Goal: Task Accomplishment & Management: Complete application form

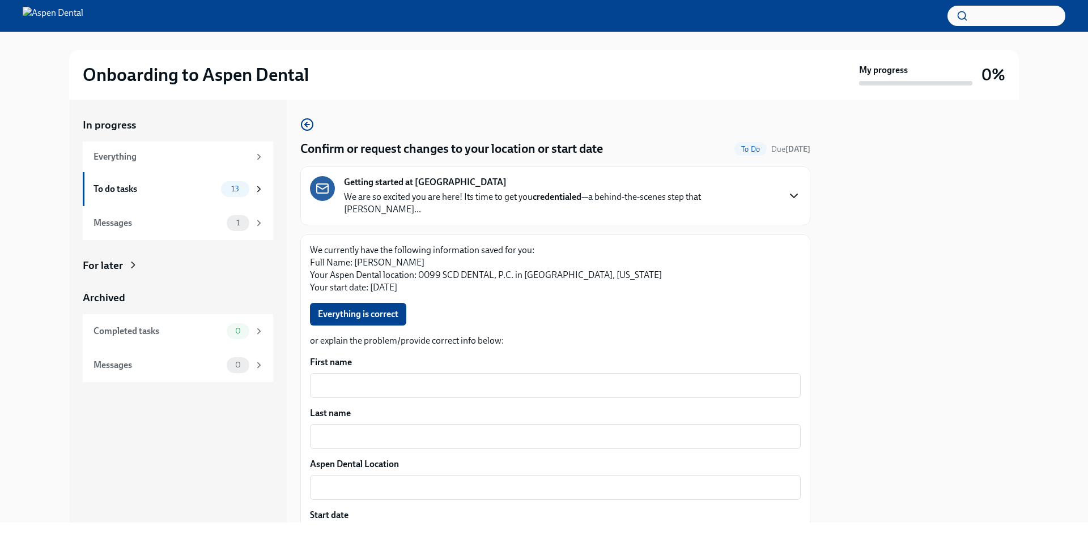
click at [787, 189] on icon "button" at bounding box center [794, 196] width 14 height 14
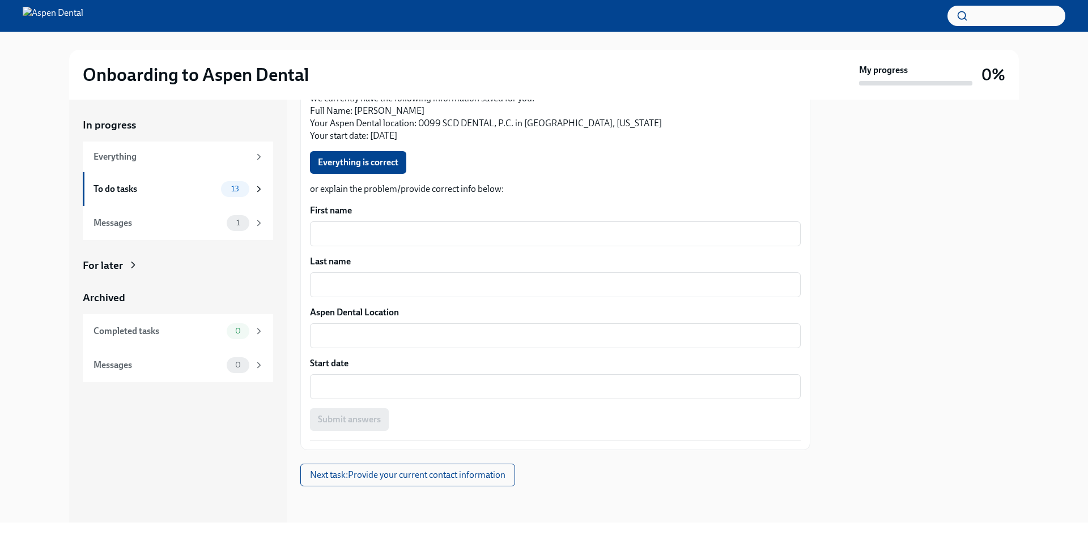
scroll to position [1133, 0]
click at [433, 241] on textarea "First name" at bounding box center [555, 234] width 477 height 14
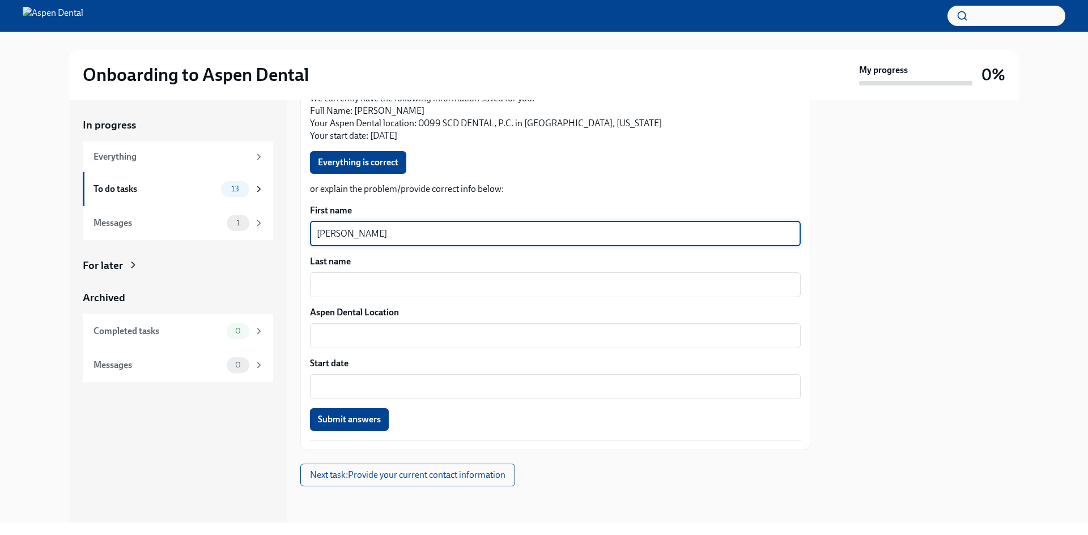
type textarea "[PERSON_NAME]"
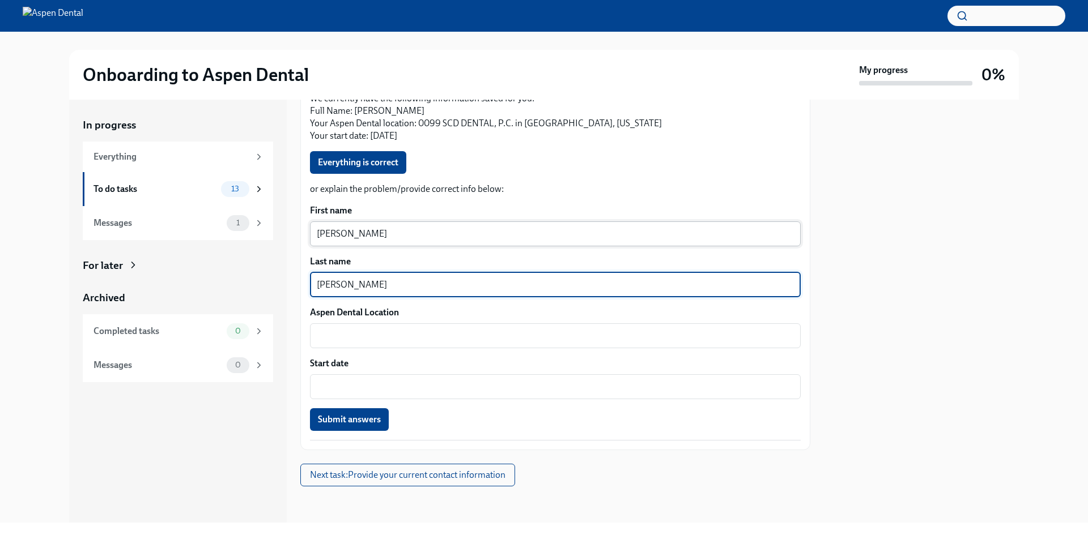
type textarea "[PERSON_NAME]"
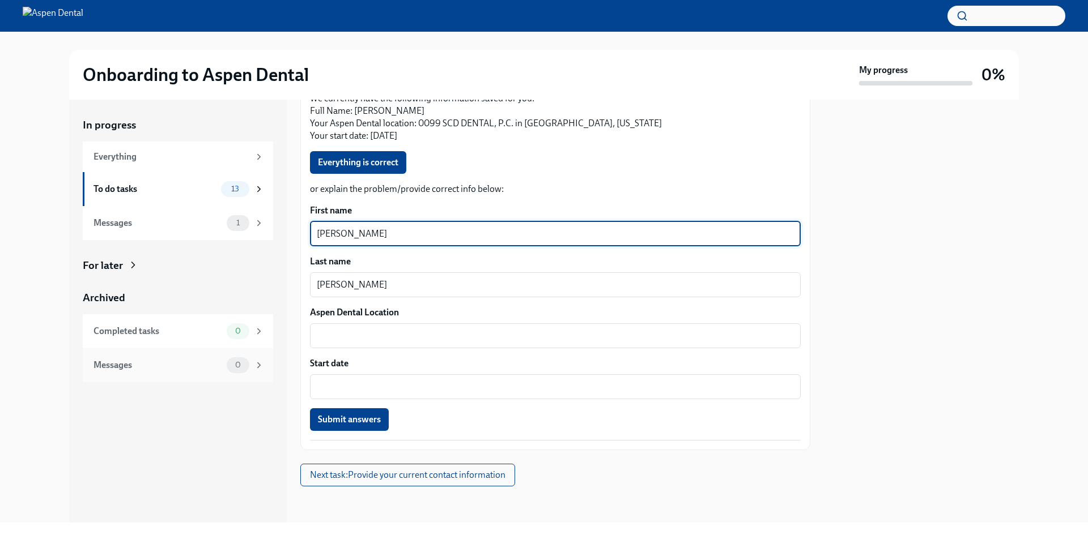
drag, startPoint x: 368, startPoint y: 358, endPoint x: 247, endPoint y: 352, distance: 120.8
click at [247, 352] on div "In progress Everything To do tasks 13 Messages 1 For later Archived Completed t…" at bounding box center [543, 311] width 949 height 423
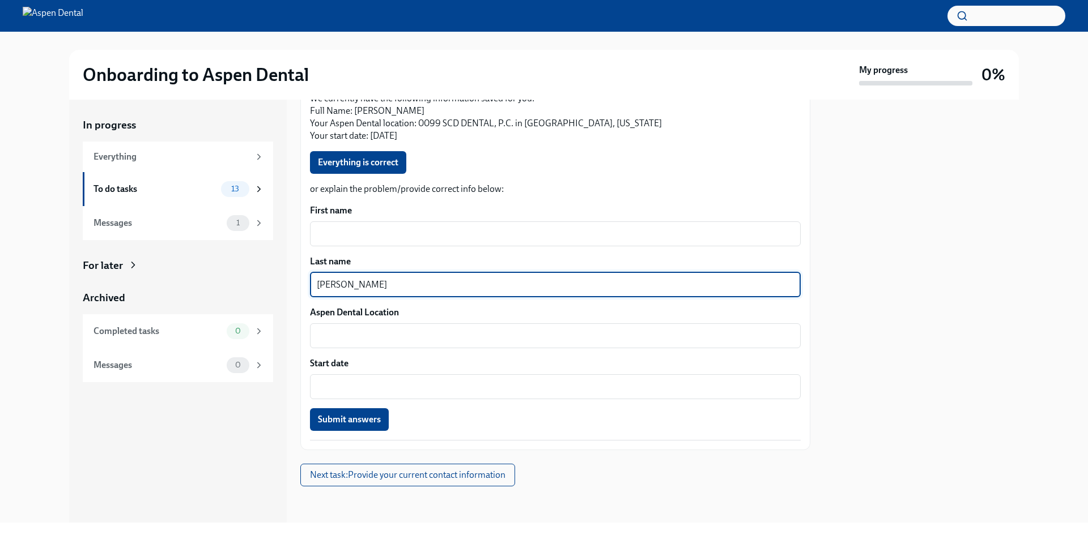
drag, startPoint x: 386, startPoint y: 410, endPoint x: 276, endPoint y: 407, distance: 109.4
click at [276, 407] on div "In progress Everything To do tasks 13 Messages 1 For later Archived Completed t…" at bounding box center [543, 311] width 949 height 423
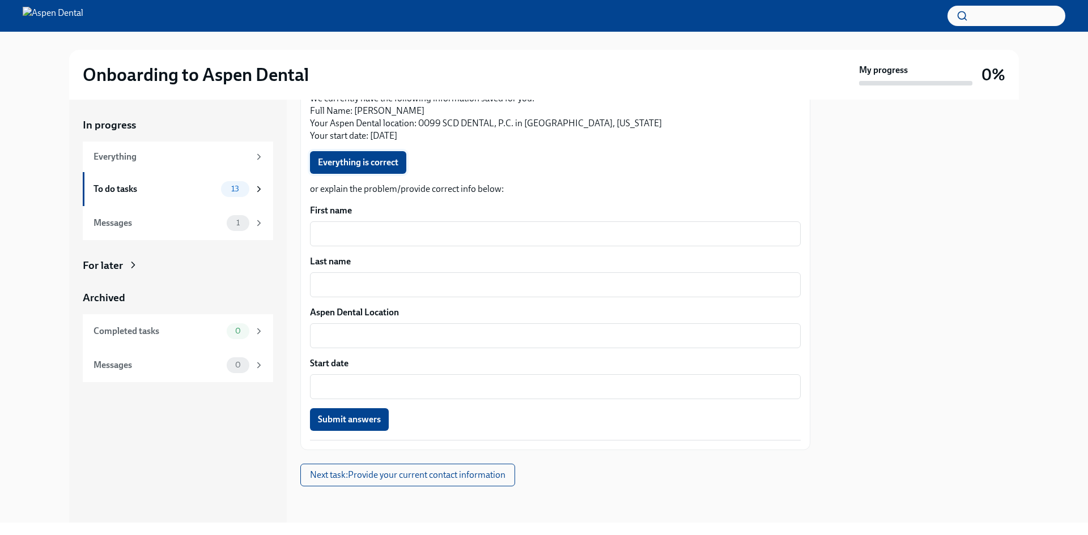
click at [375, 158] on span "Everything is correct" at bounding box center [358, 162] width 80 height 11
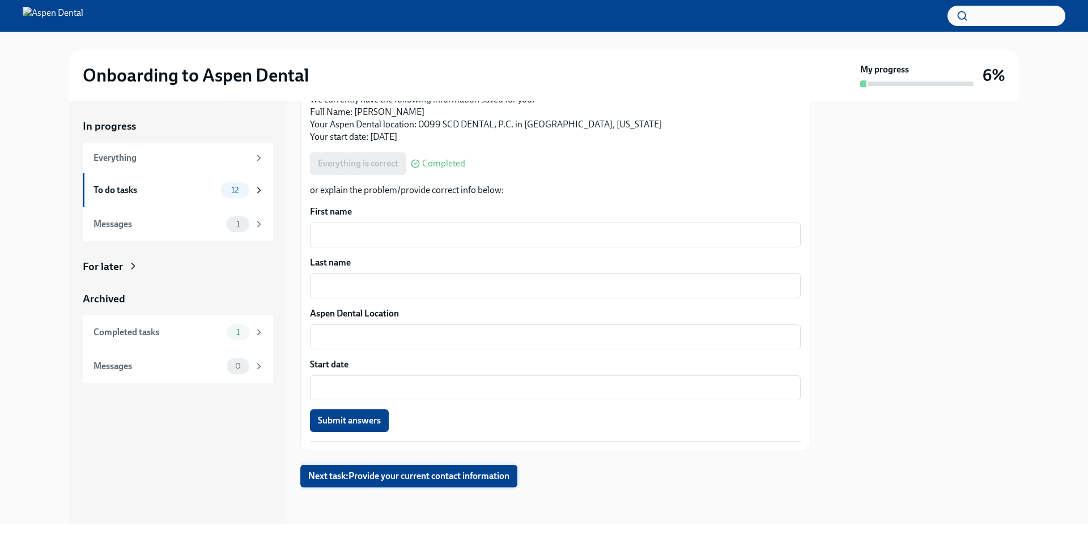
click at [440, 483] on button "Next task : Provide your current contact information" at bounding box center [408, 476] width 217 height 23
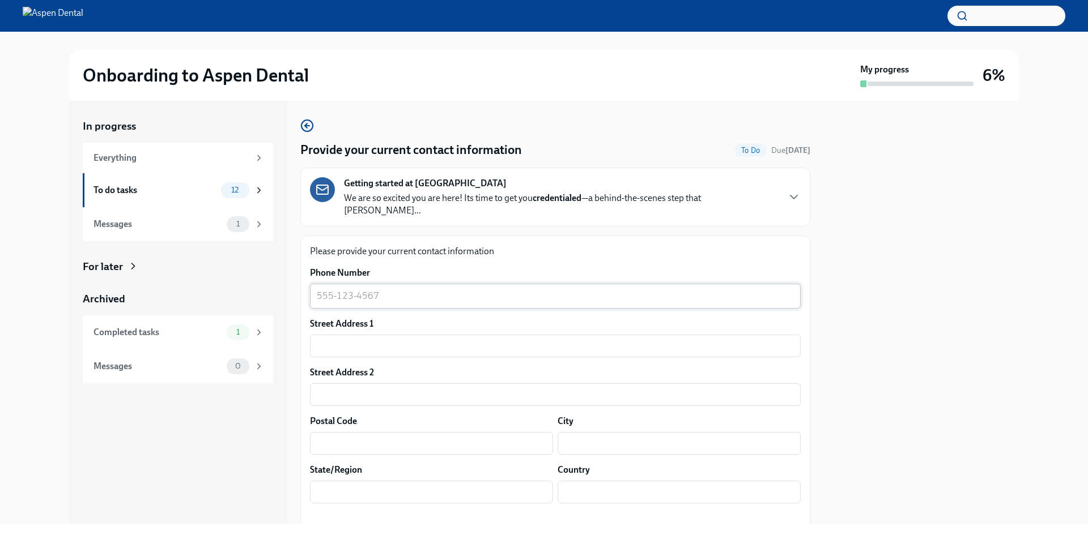
click at [335, 289] on textarea "Phone Number" at bounding box center [555, 296] width 477 height 14
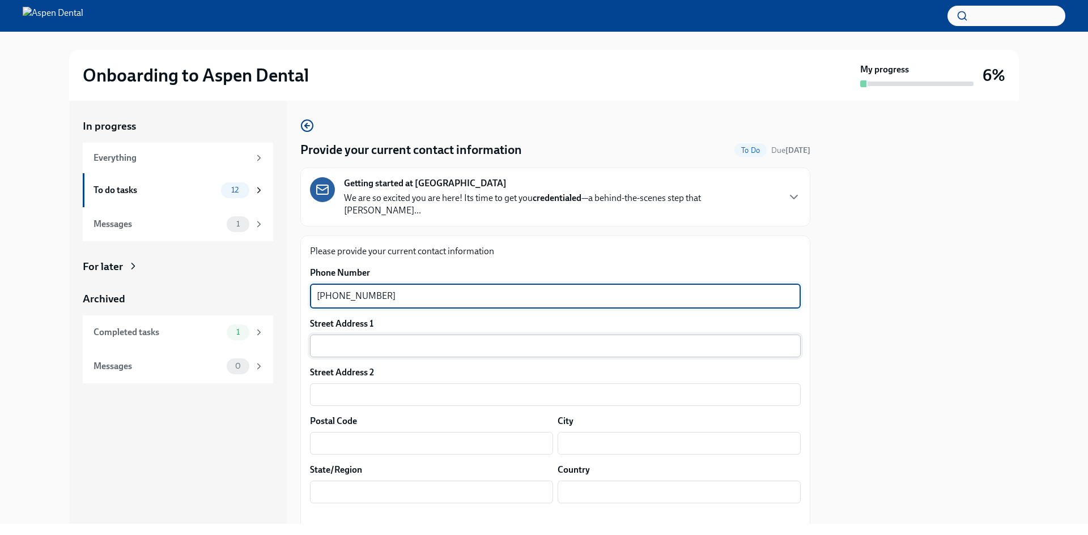
type textarea "[PHONE_NUMBER]"
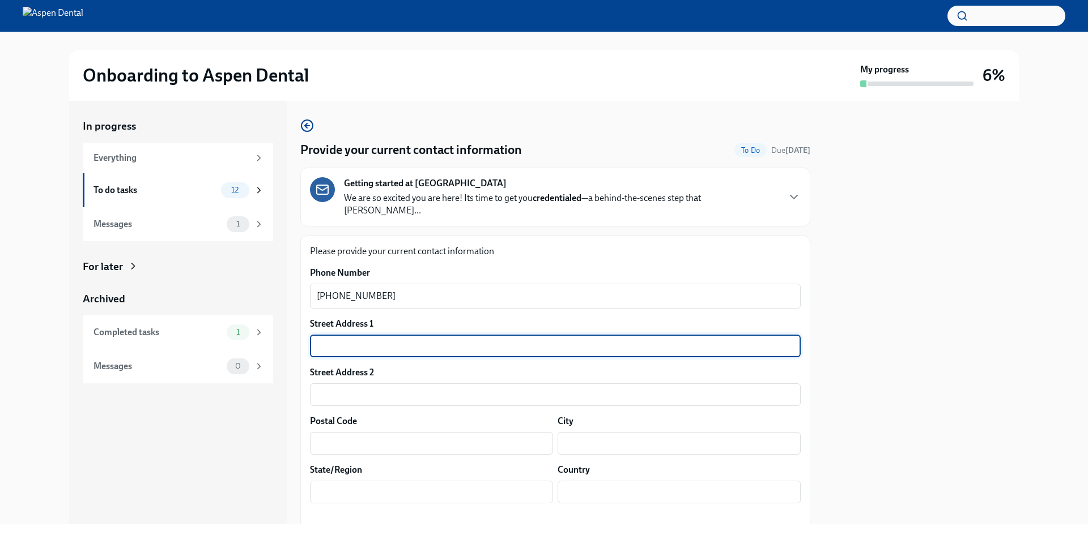
click at [351, 341] on input "text" at bounding box center [555, 346] width 491 height 23
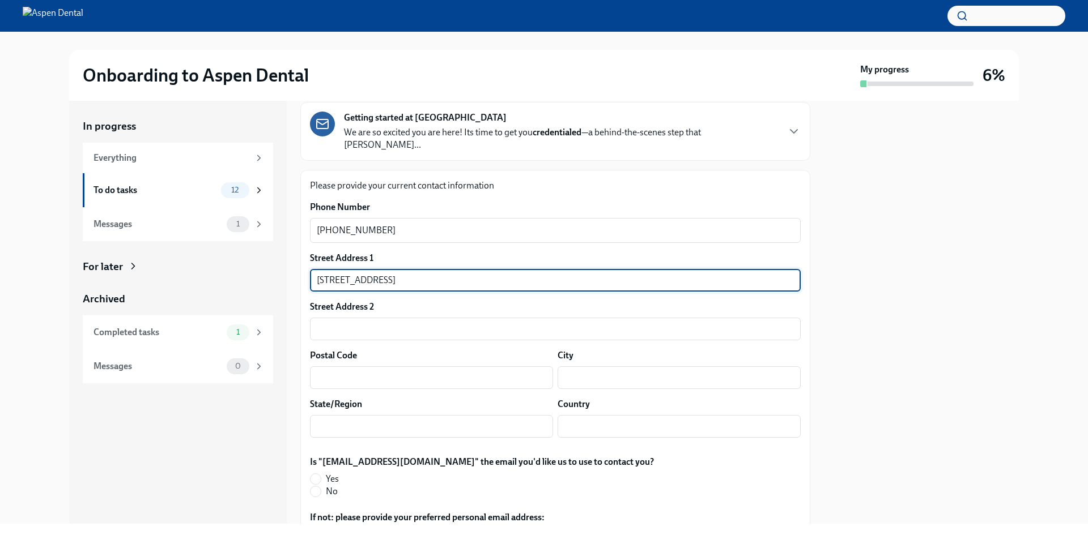
scroll to position [170, 0]
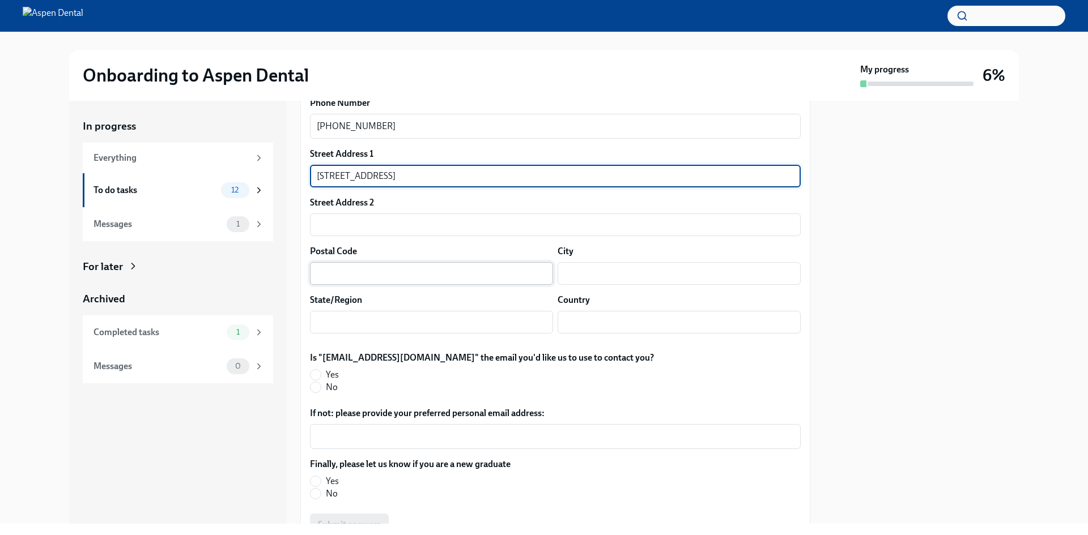
type input "[STREET_ADDRESS]"
click at [418, 265] on input "text" at bounding box center [431, 273] width 243 height 23
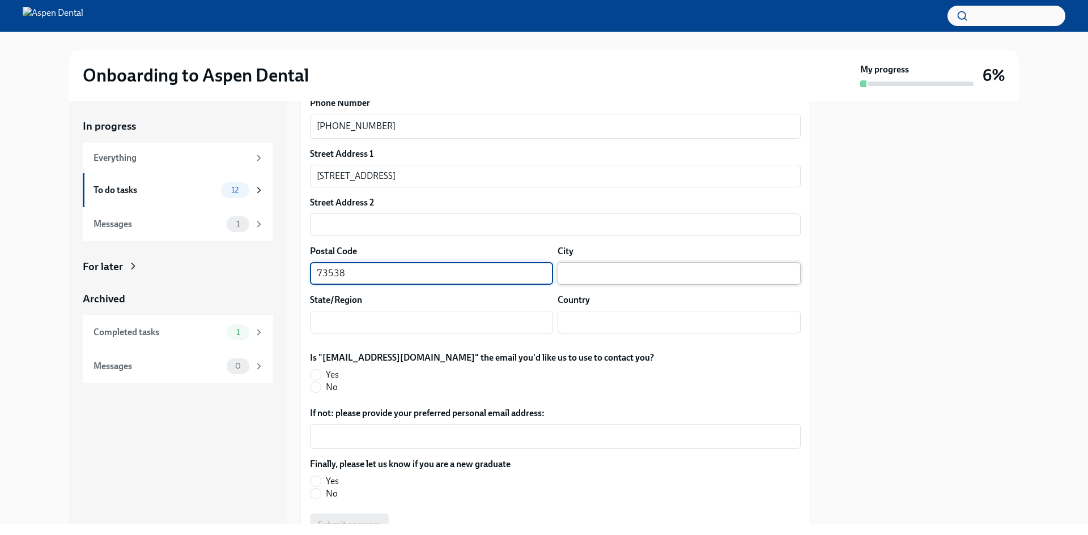
type input "73538"
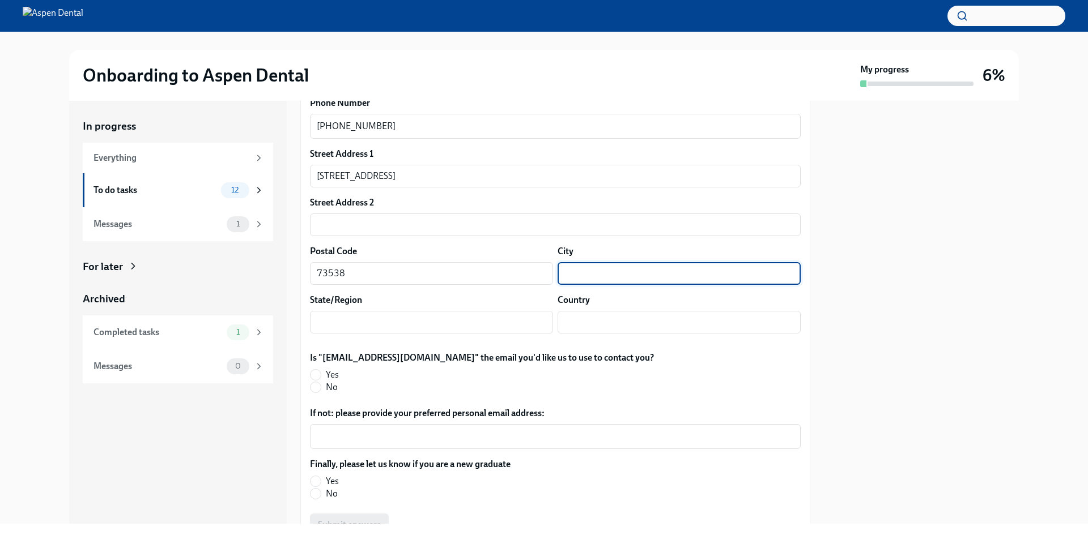
click at [628, 262] on input "text" at bounding box center [678, 273] width 243 height 23
type input "ELGIN"
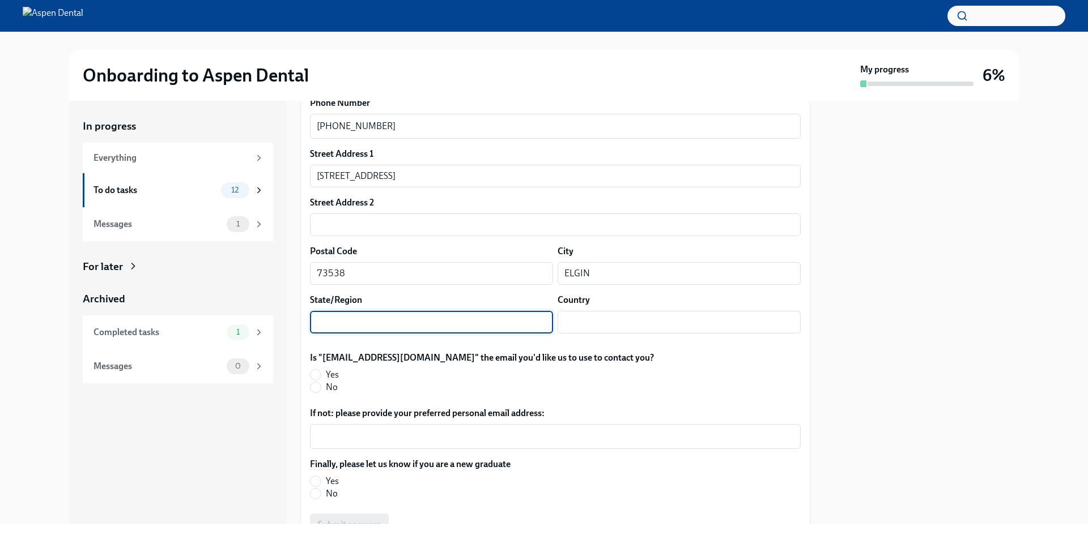
click at [423, 311] on input "text" at bounding box center [431, 322] width 243 height 23
drag, startPoint x: 331, startPoint y: 310, endPoint x: 340, endPoint y: 306, distance: 9.4
click at [334, 311] on input "OKALHOMA" at bounding box center [431, 322] width 243 height 23
type input "[US_STATE]"
click at [577, 311] on input "text" at bounding box center [678, 322] width 243 height 23
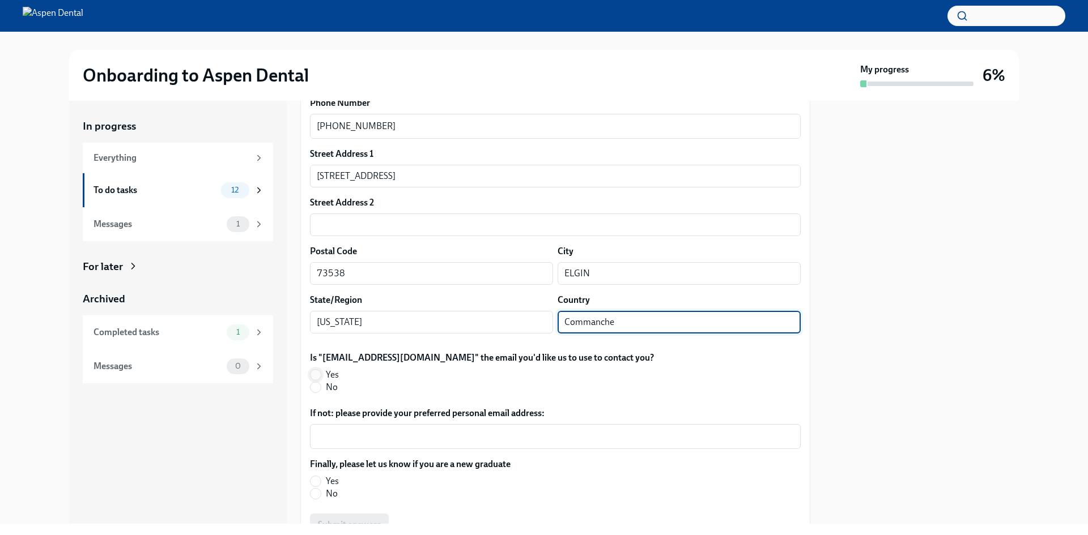
type input "Commanche"
click at [320, 370] on input "Yes" at bounding box center [315, 375] width 10 height 10
radio input "true"
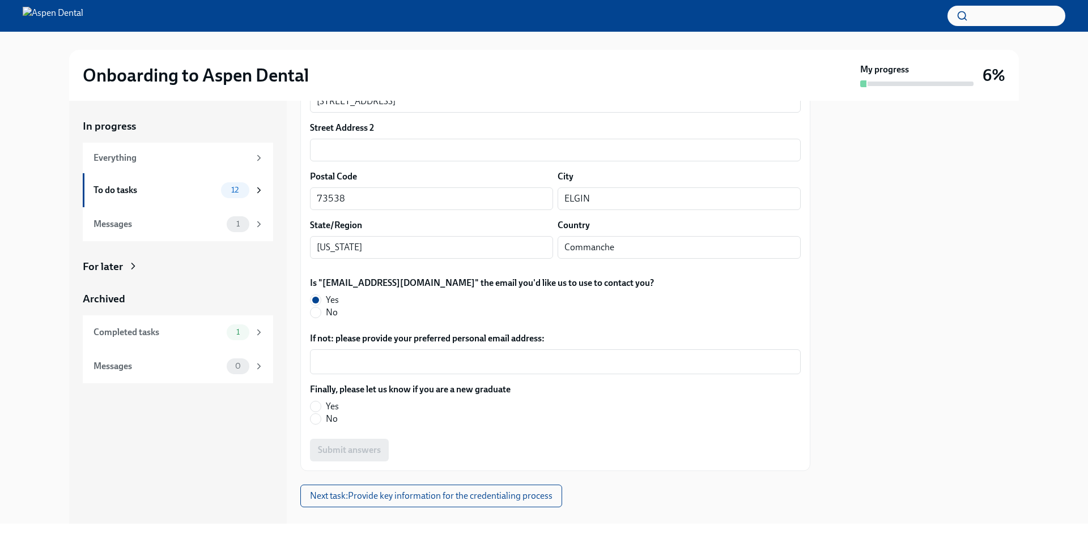
scroll to position [252, 0]
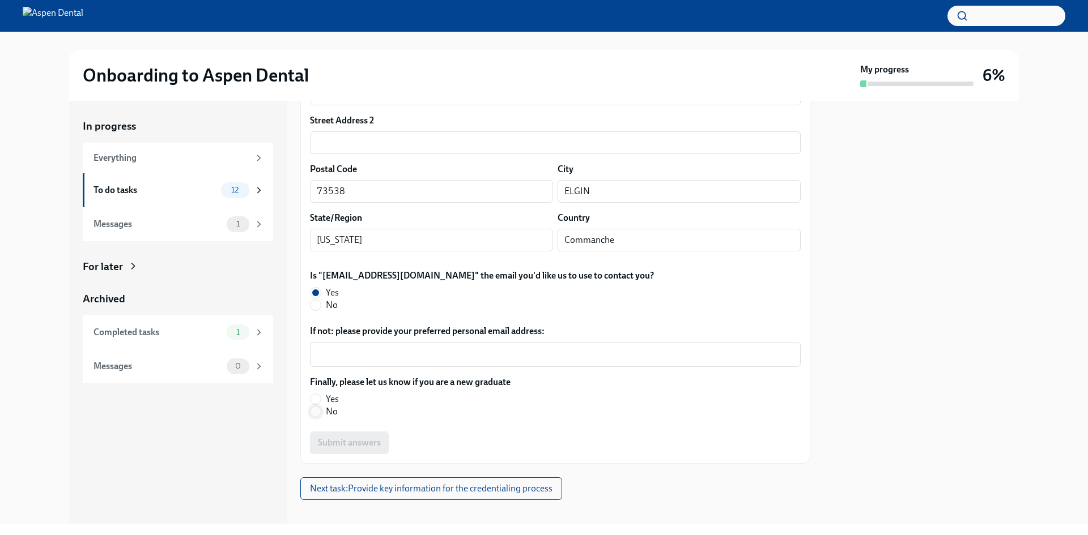
click at [314, 407] on input "No" at bounding box center [315, 412] width 10 height 10
radio input "true"
click at [357, 437] on span "Submit answers" at bounding box center [349, 442] width 63 height 11
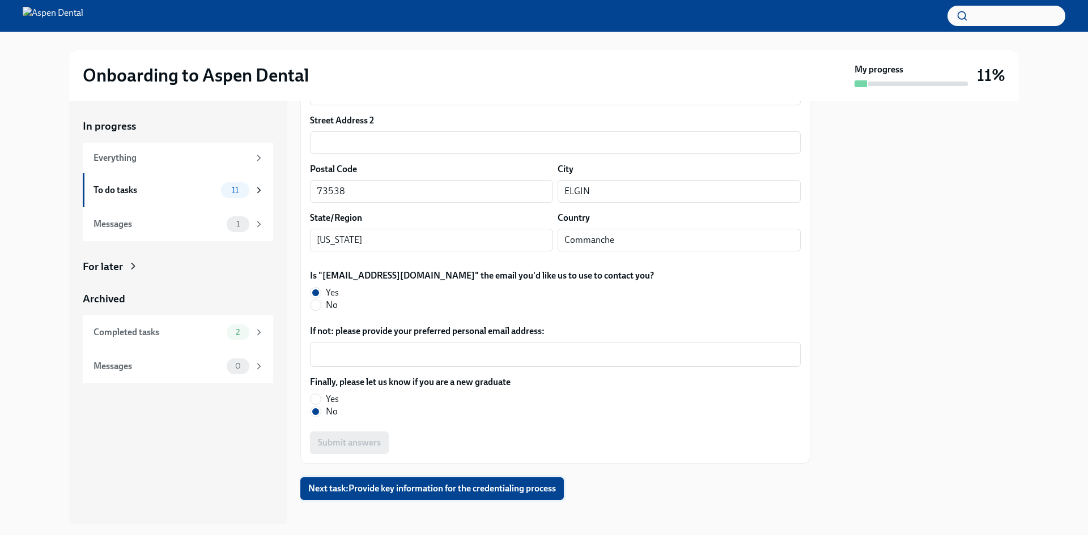
click at [514, 483] on span "Next task : Provide key information for the credentialing process" at bounding box center [432, 488] width 248 height 11
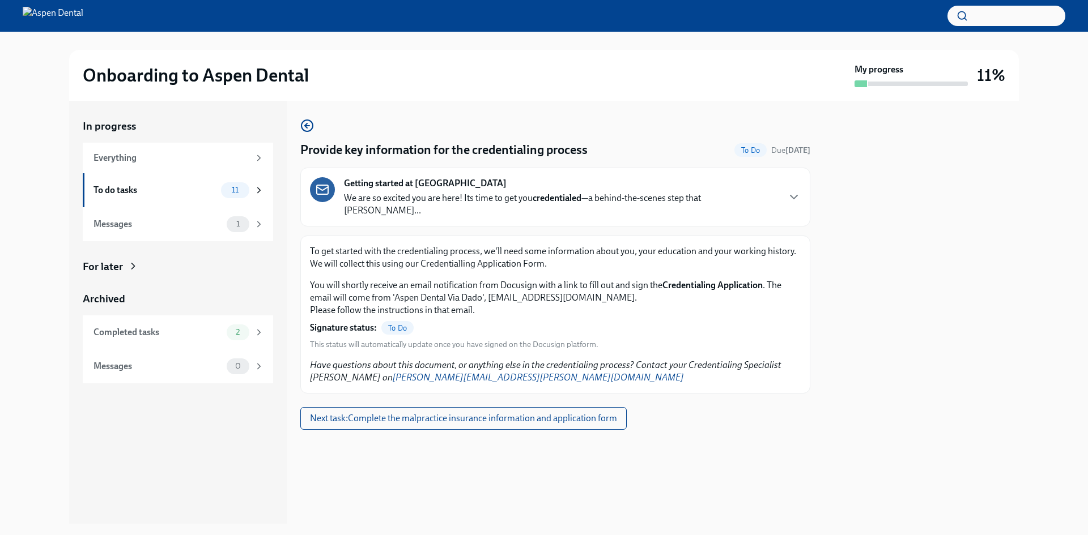
click at [394, 324] on span "To Do" at bounding box center [397, 328] width 32 height 8
click at [448, 413] on span "Next task : Complete the malpractice insurance information and application form" at bounding box center [463, 418] width 307 height 11
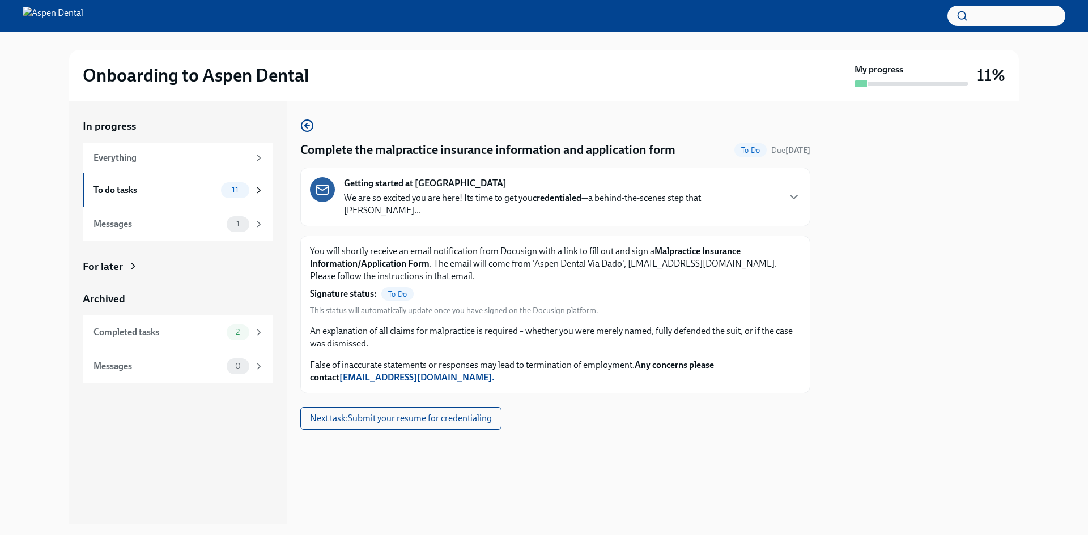
click at [631, 195] on p "We are so excited you are here! Its time to get you credentialed —a behind-the-…" at bounding box center [561, 204] width 434 height 25
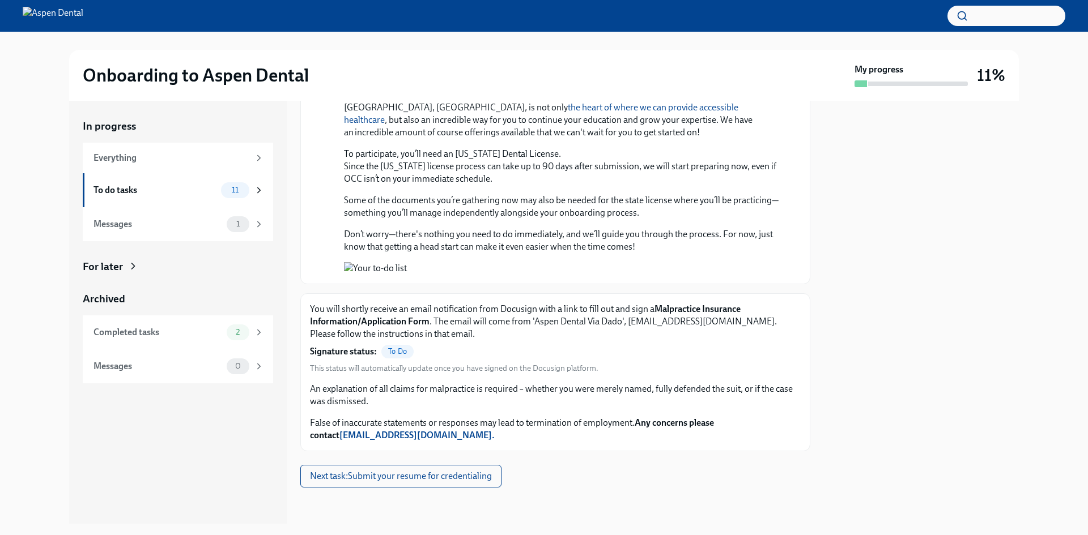
scroll to position [1050, 0]
click at [416, 476] on span "Next task : Submit your resume for credentialing" at bounding box center [401, 476] width 182 height 11
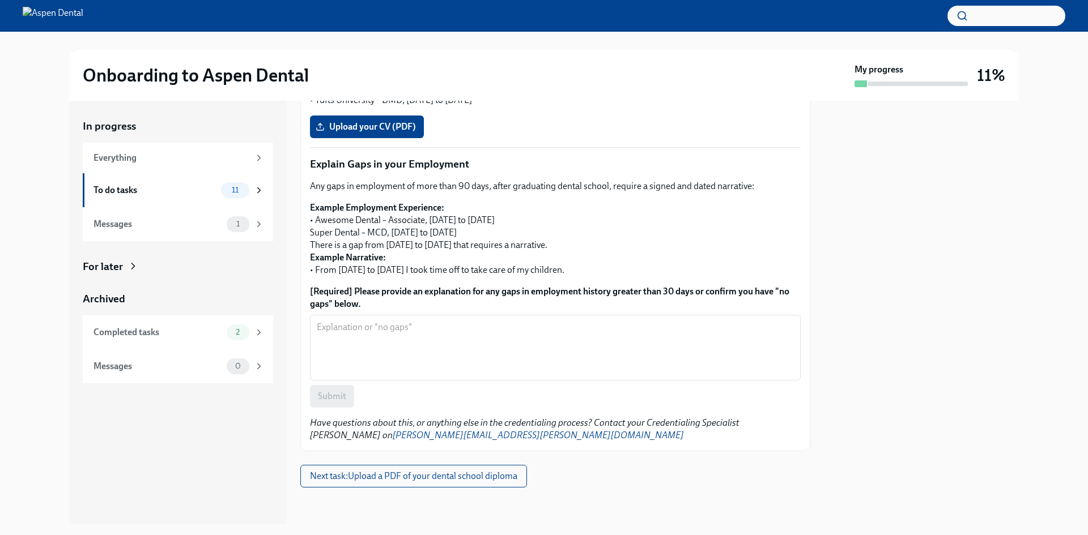
scroll to position [1170, 0]
click at [355, 133] on span "Upload your CV (PDF)" at bounding box center [367, 126] width 98 height 11
click at [0, 0] on input "Upload your CV (PDF)" at bounding box center [0, 0] width 0 height 0
click at [356, 138] on label "Resume_2025.pdf" at bounding box center [360, 127] width 100 height 23
click at [0, 0] on input "Resume_2025.pdf" at bounding box center [0, 0] width 0 height 0
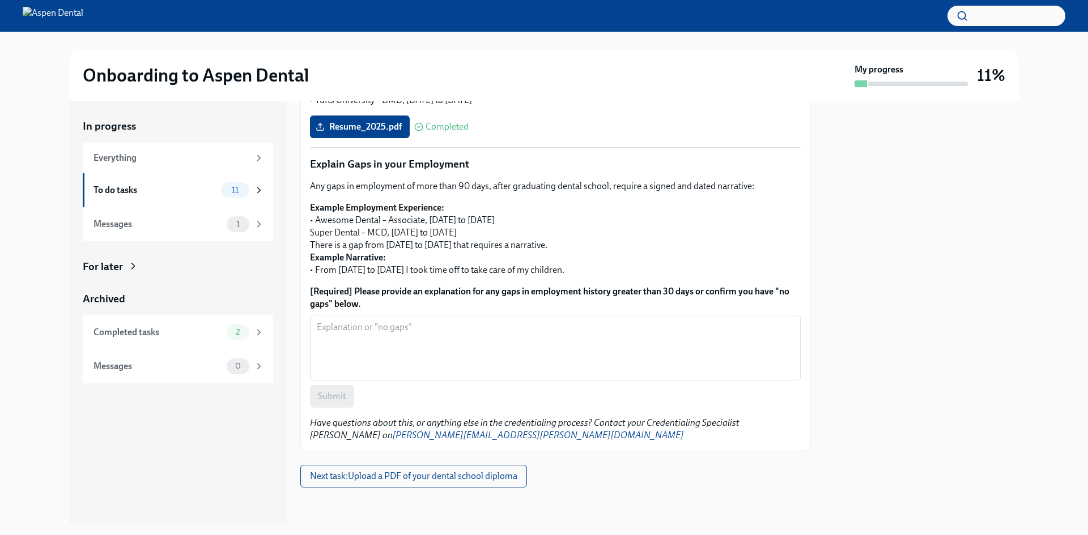
scroll to position [1340, 0]
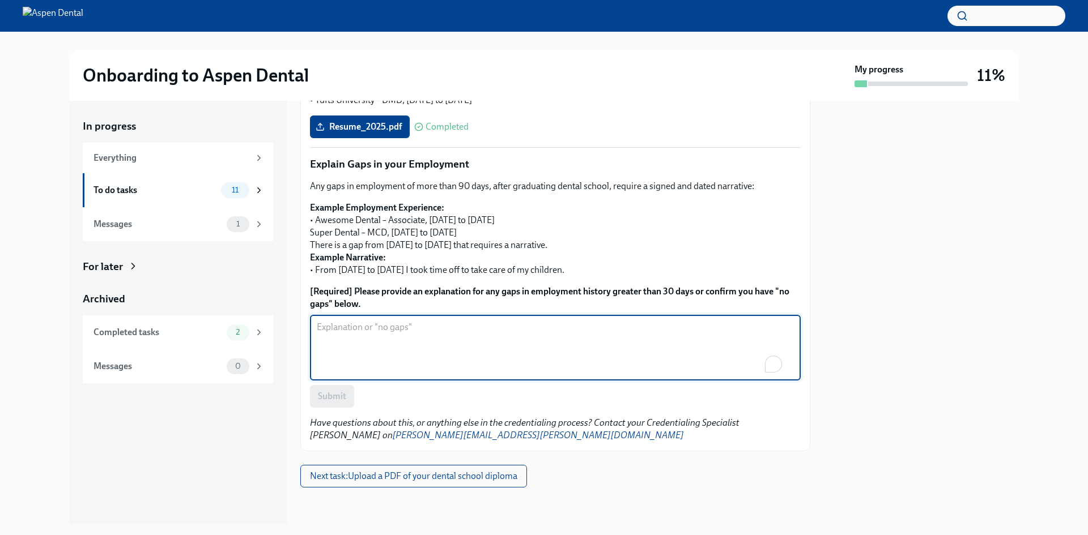
click at [429, 375] on textarea "[Required] Please provide an explanation for any gaps in employment history gre…" at bounding box center [555, 348] width 477 height 54
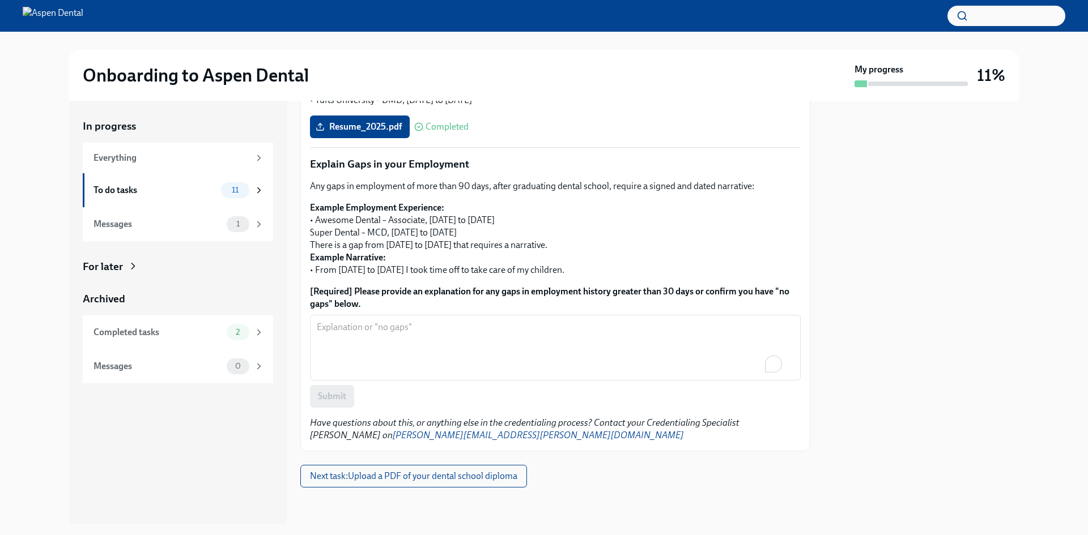
click at [228, 428] on div "In progress Everything To do tasks 11 Messages 1 For later Archived Completed t…" at bounding box center [178, 312] width 218 height 423
click at [527, 375] on textarea "[Required] Please provide an explanation for any gaps in employment history gre…" at bounding box center [555, 348] width 477 height 54
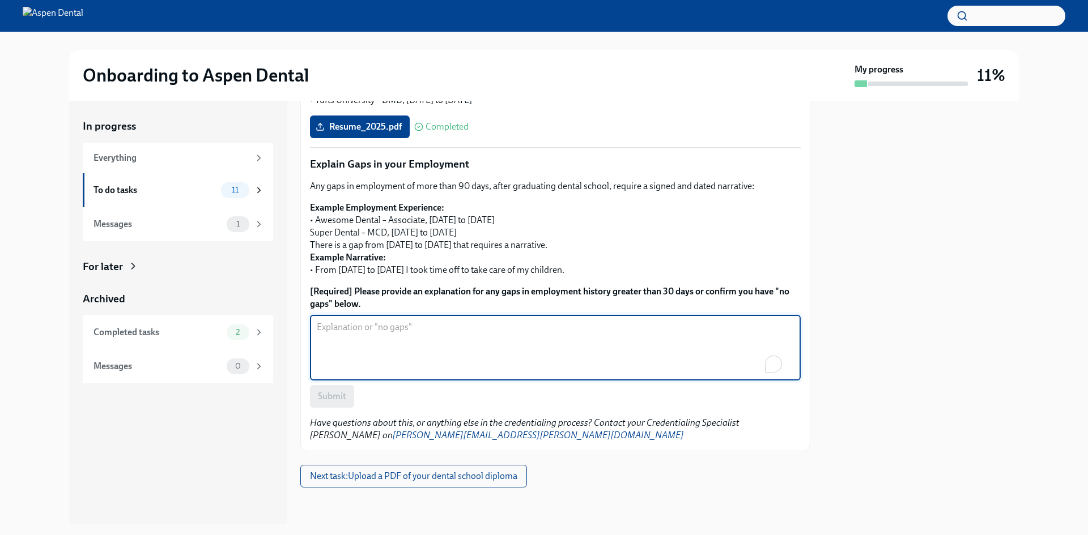
type textarea "T"
type textarea "The gaps that are present are due to military deployments"
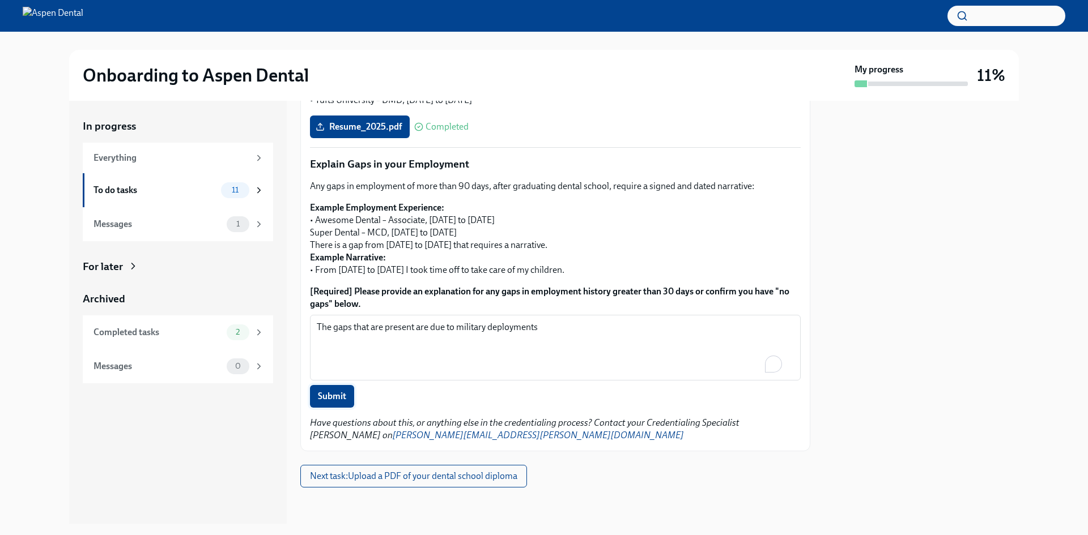
click at [328, 400] on span "Submit" at bounding box center [332, 396] width 28 height 11
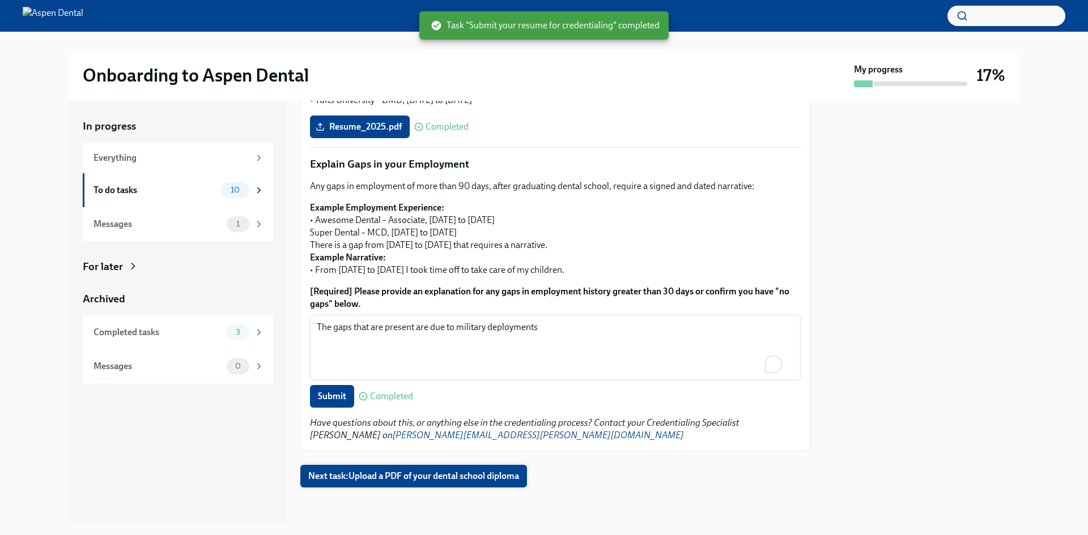
click at [494, 482] on span "Next task : Upload a PDF of your dental school diploma" at bounding box center [413, 476] width 211 height 11
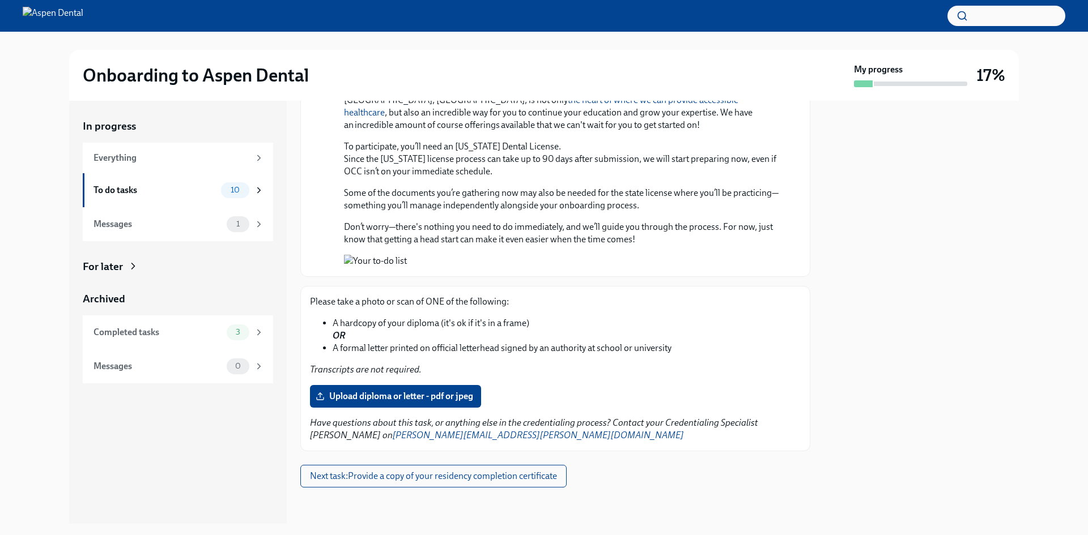
scroll to position [1058, 0]
click at [405, 397] on span "Upload diploma or letter - pdf or jpeg" at bounding box center [395, 396] width 155 height 11
click at [0, 0] on input "Upload diploma or letter - pdf or jpeg" at bounding box center [0, 0] width 0 height 0
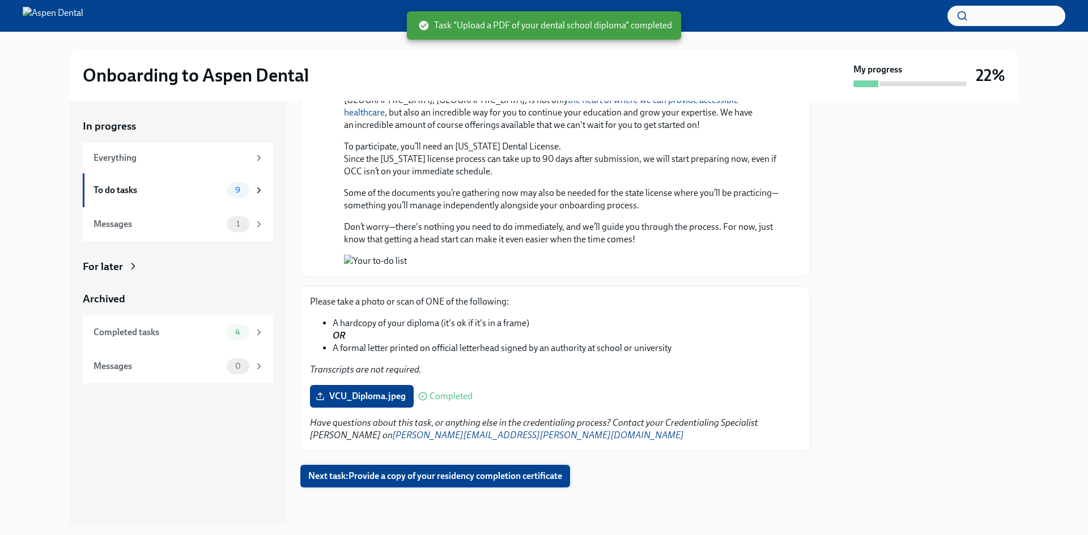
click at [476, 479] on span "Next task : Provide a copy of your residency completion certificate" at bounding box center [435, 476] width 254 height 11
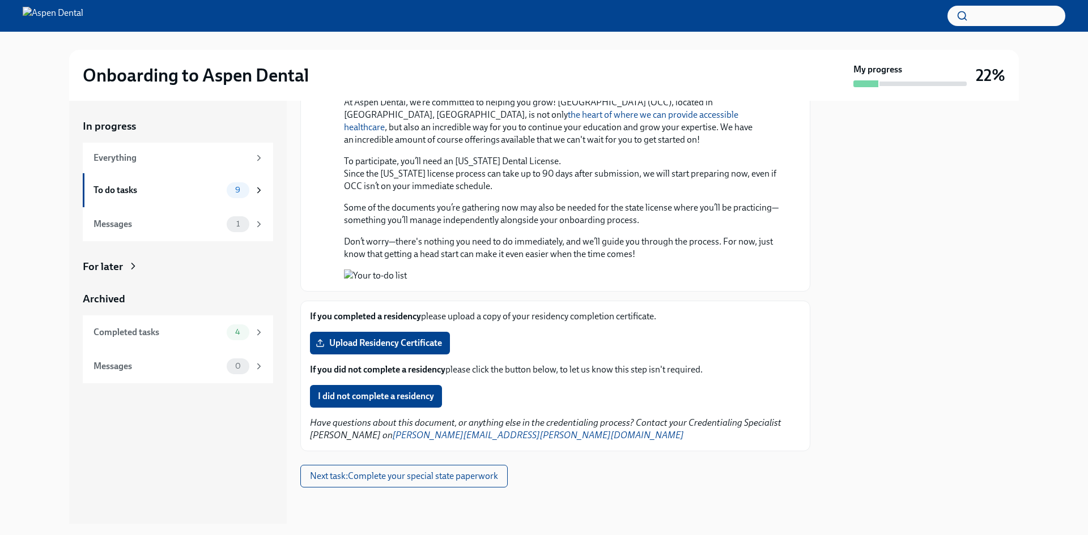
scroll to position [1043, 0]
click at [414, 347] on span "Upload Residency Certificate" at bounding box center [380, 343] width 124 height 11
click at [0, 0] on input "Upload Residency Certificate" at bounding box center [0, 0] width 0 height 0
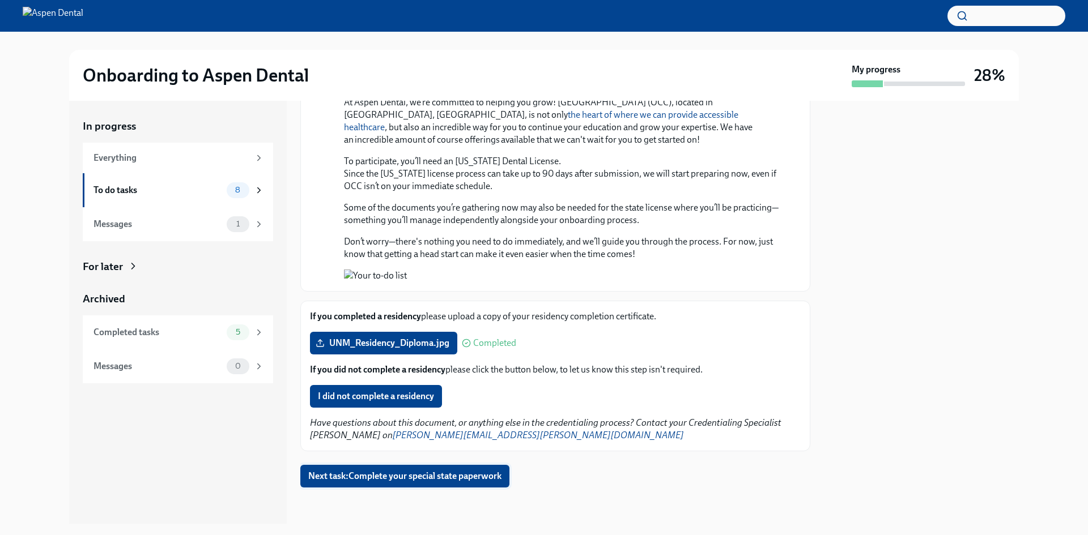
click at [425, 479] on span "Next task : Complete your special state paperwork" at bounding box center [404, 476] width 193 height 11
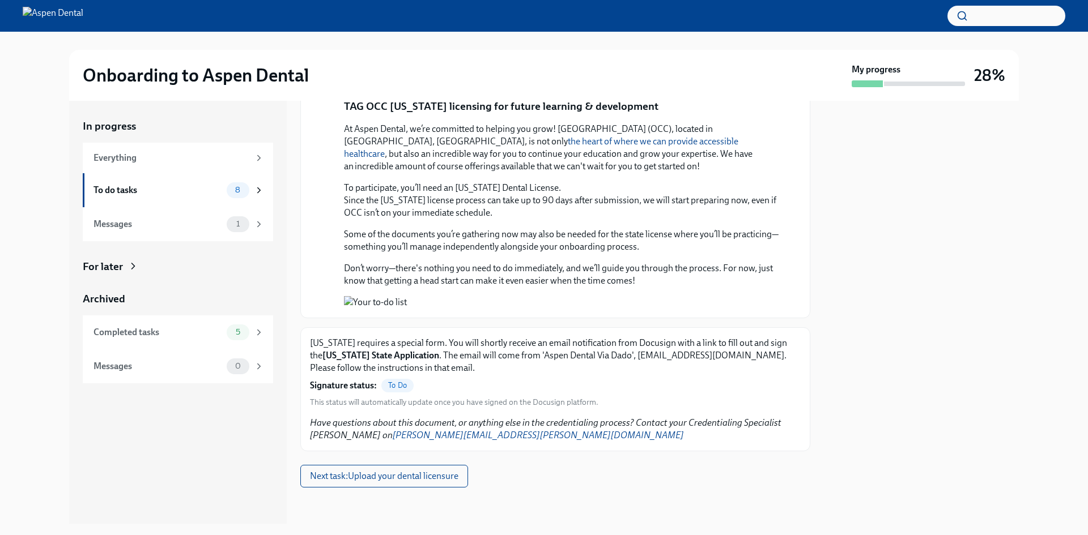
scroll to position [1016, 0]
click at [394, 386] on span "To Do" at bounding box center [397, 385] width 32 height 8
click at [417, 480] on span "Next task : Upload your dental licensure" at bounding box center [384, 476] width 148 height 11
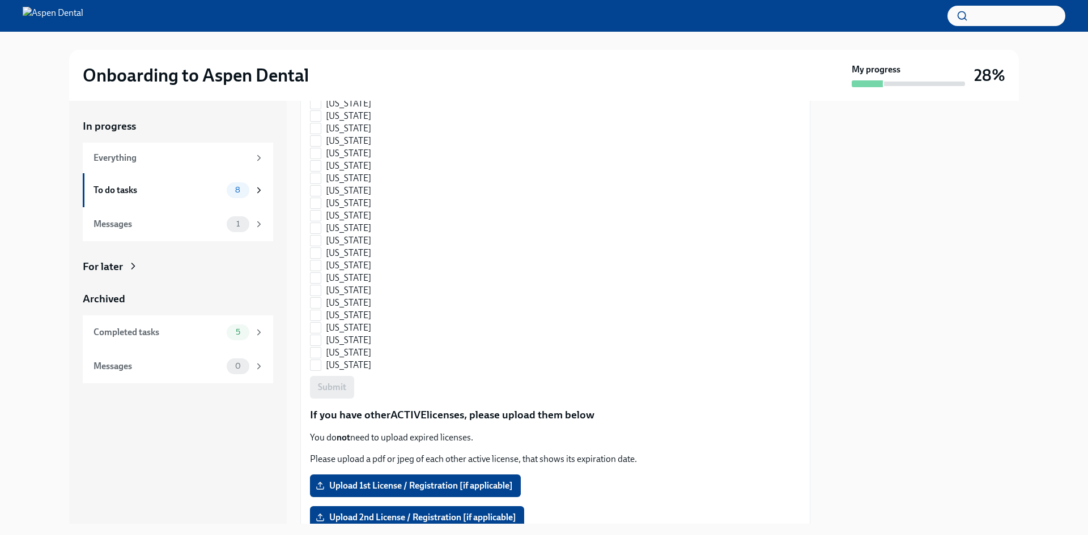
scroll to position [1360, 0]
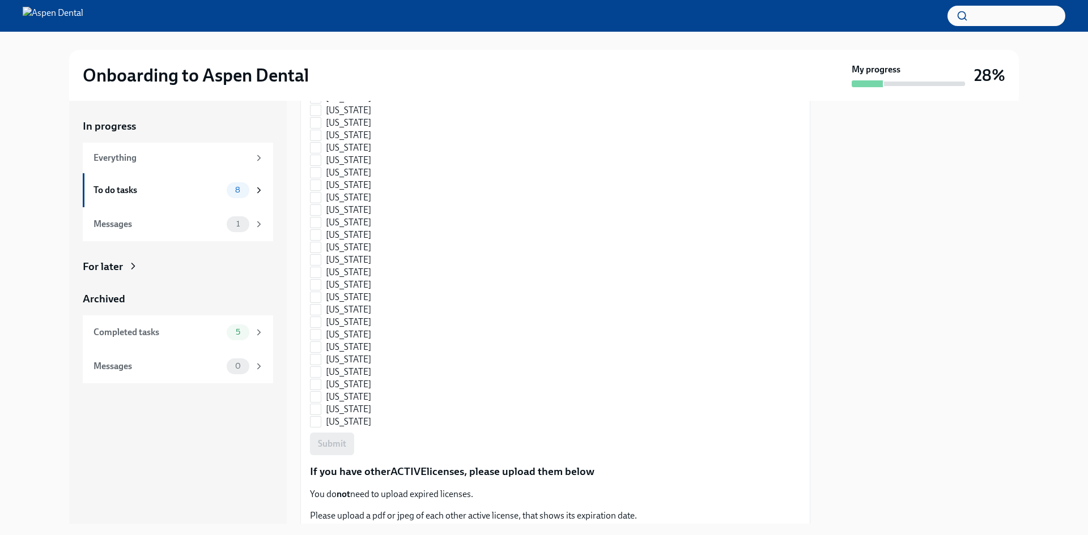
checkbox input "true"
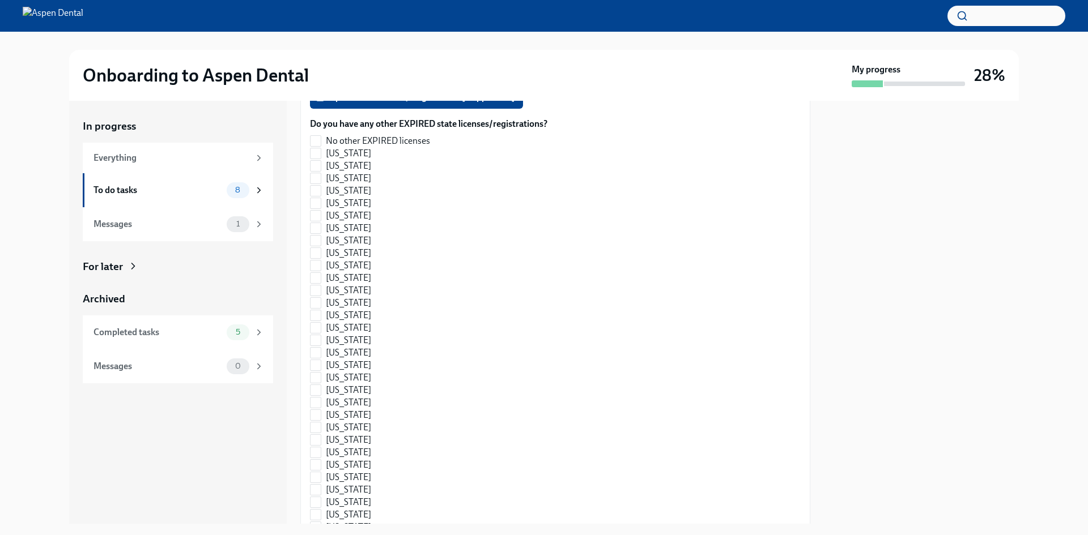
scroll to position [1869, 0]
checkbox input "true"
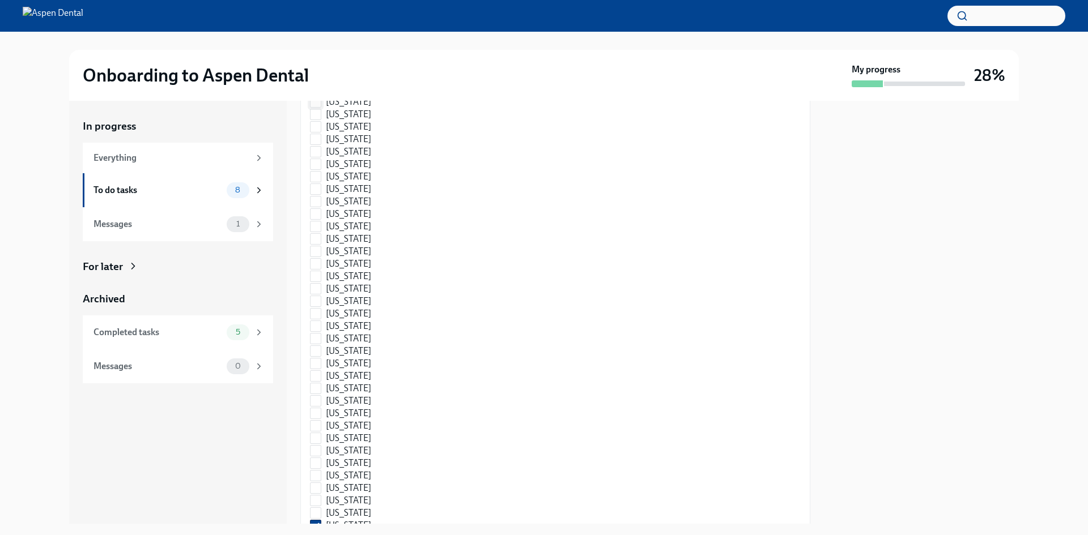
scroll to position [1076, 0]
click at [0, 0] on input "Upload [US_STATE] State License / Registration" at bounding box center [0, 0] width 0 height 0
checkbox input "false"
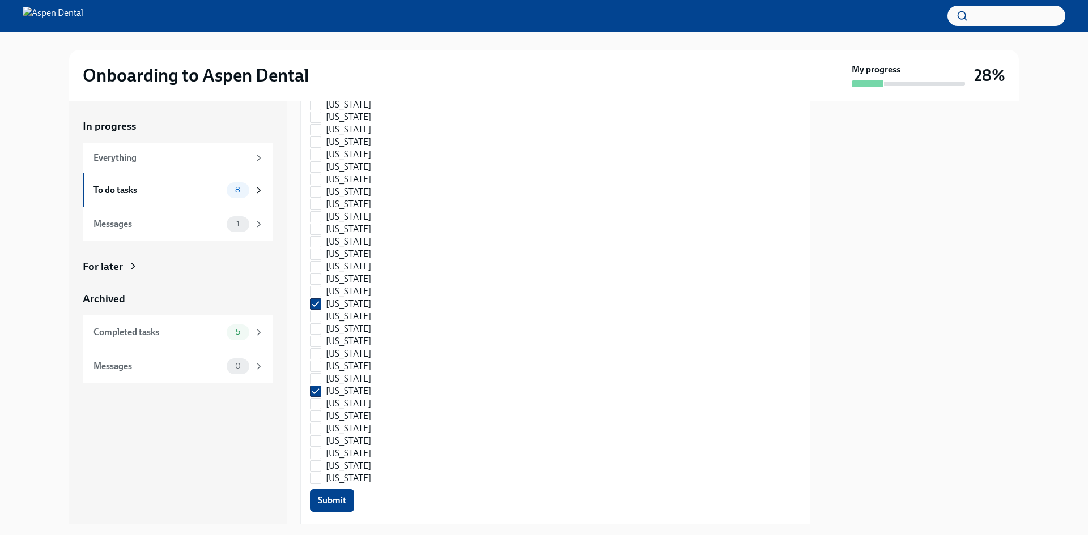
checkbox input "false"
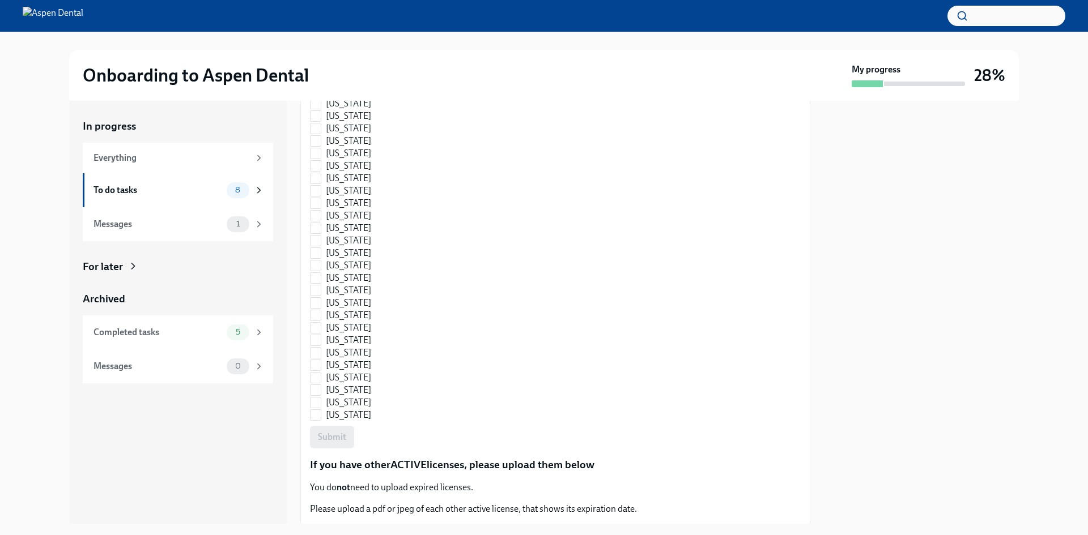
scroll to position [1360, 0]
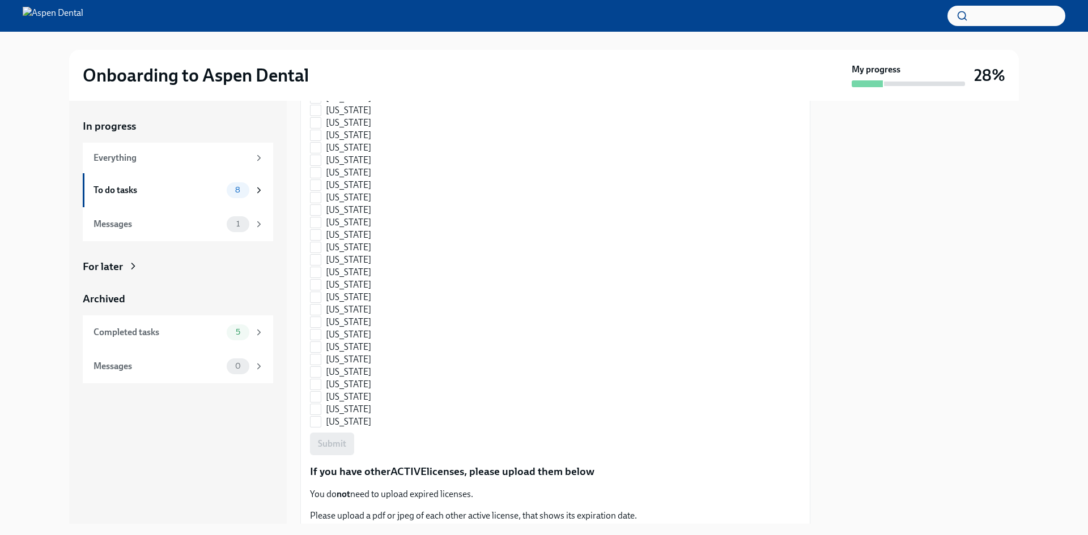
checkbox input "true"
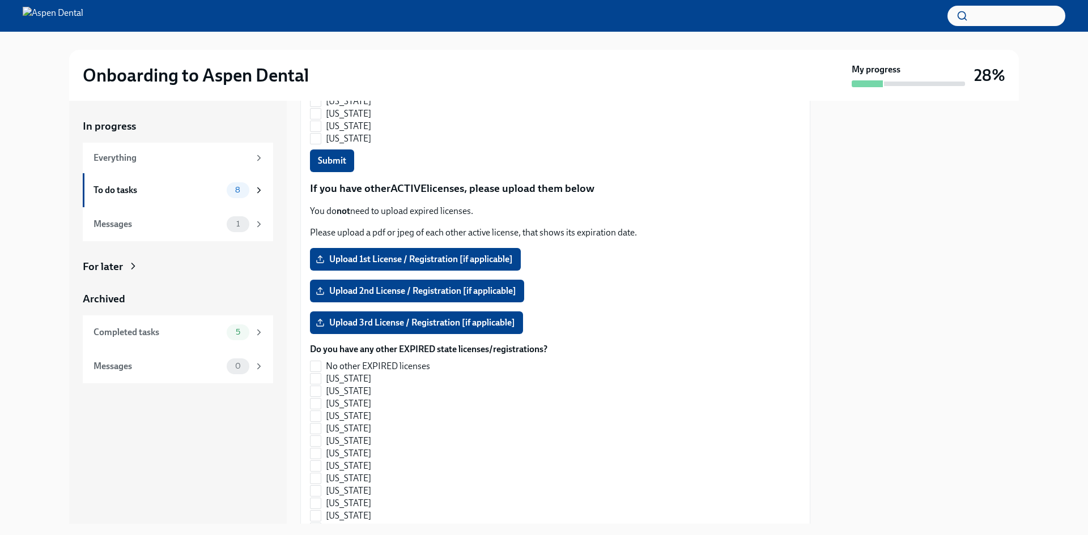
scroll to position [1756, 0]
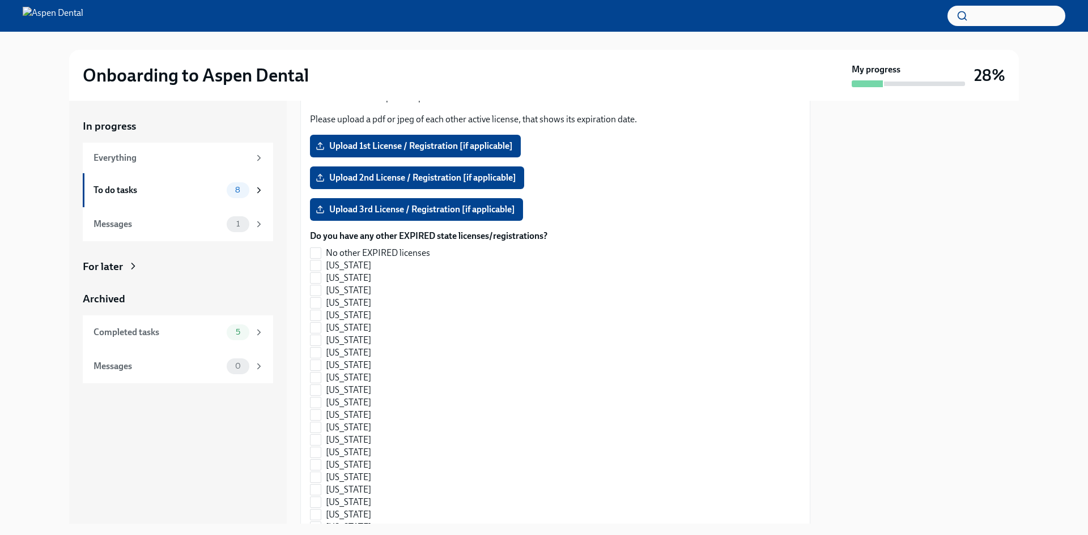
checkbox input "true"
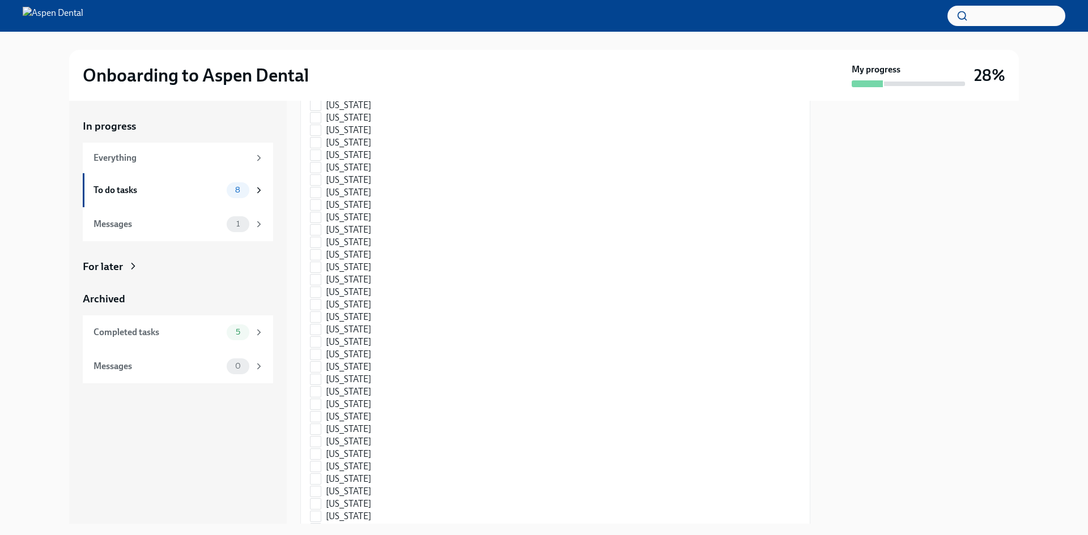
scroll to position [1983, 0]
checkbox input "false"
checkbox input "true"
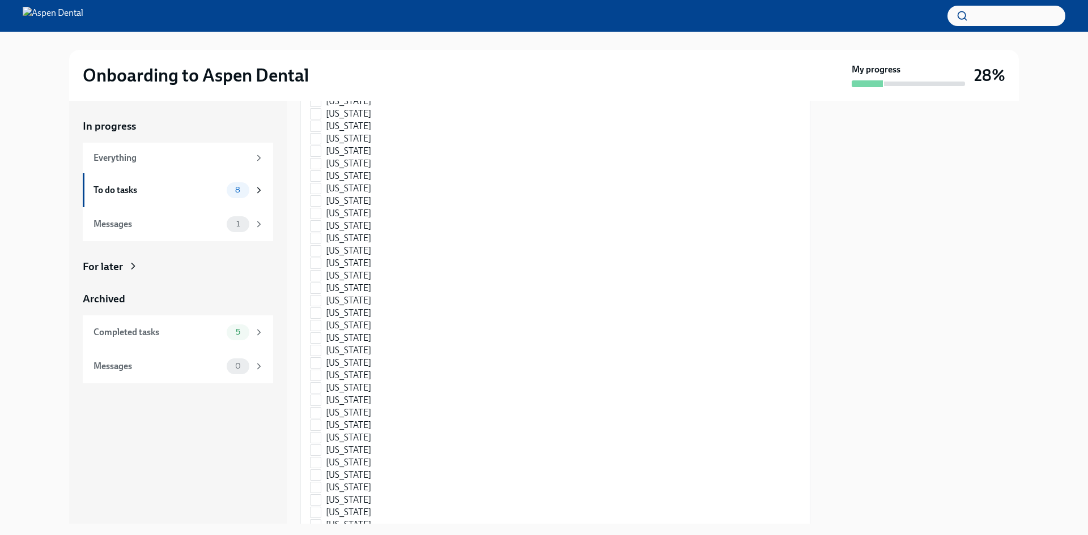
checkbox input "true"
click at [0, 0] on input "Upload 1st License / Registration [if applicable]" at bounding box center [0, 0] width 0 height 0
click at [0, 0] on input "Upload 2nd License / Registration [if applicable]" at bounding box center [0, 0] width 0 height 0
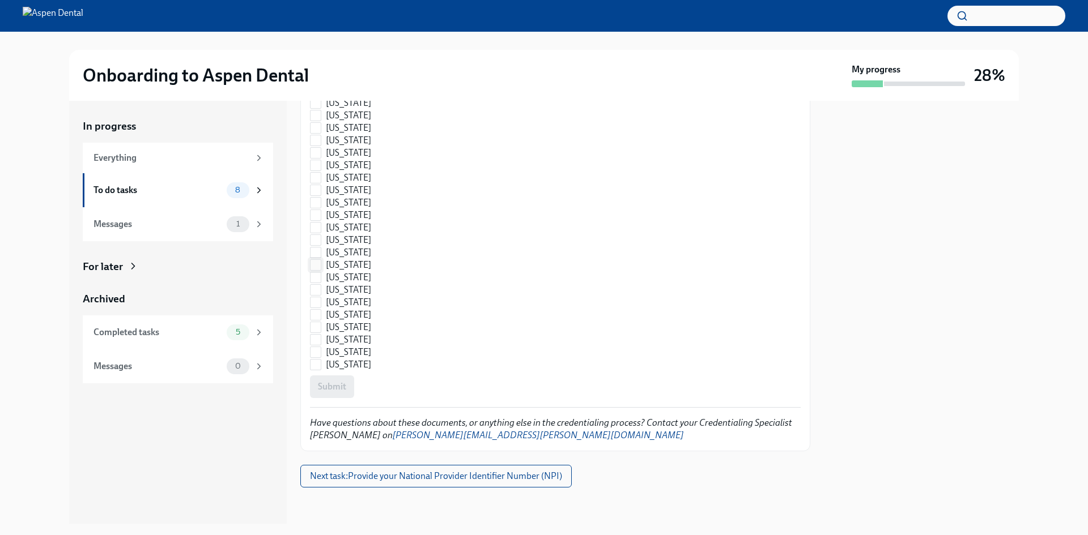
scroll to position [2723, 0]
click at [453, 479] on span "Next task : Provide your National Provider Identifier Number (NPI)" at bounding box center [436, 476] width 252 height 11
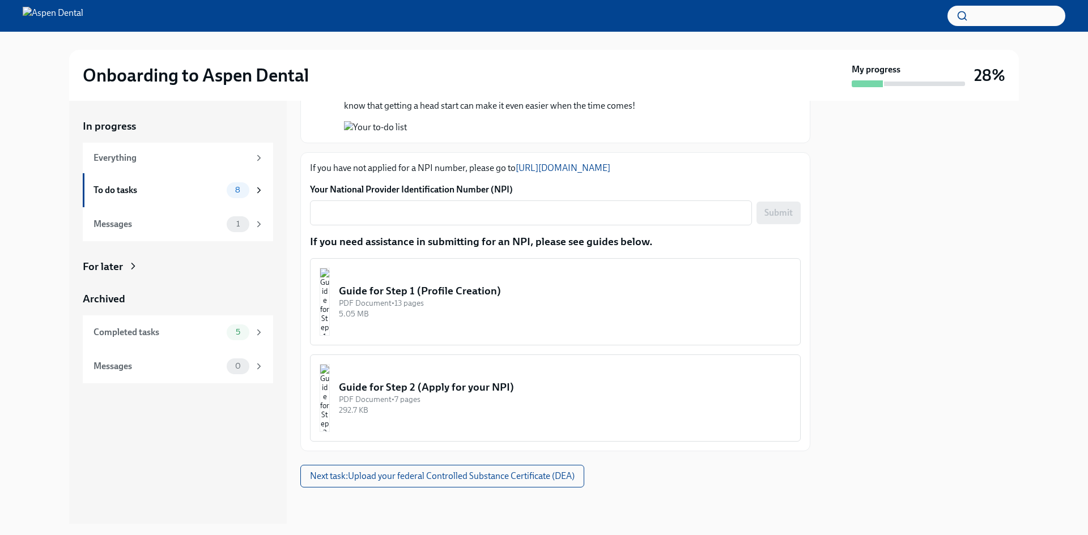
scroll to position [1155, 0]
click at [408, 220] on textarea "Your National Provider Identification Number (NPI)" at bounding box center [531, 213] width 428 height 14
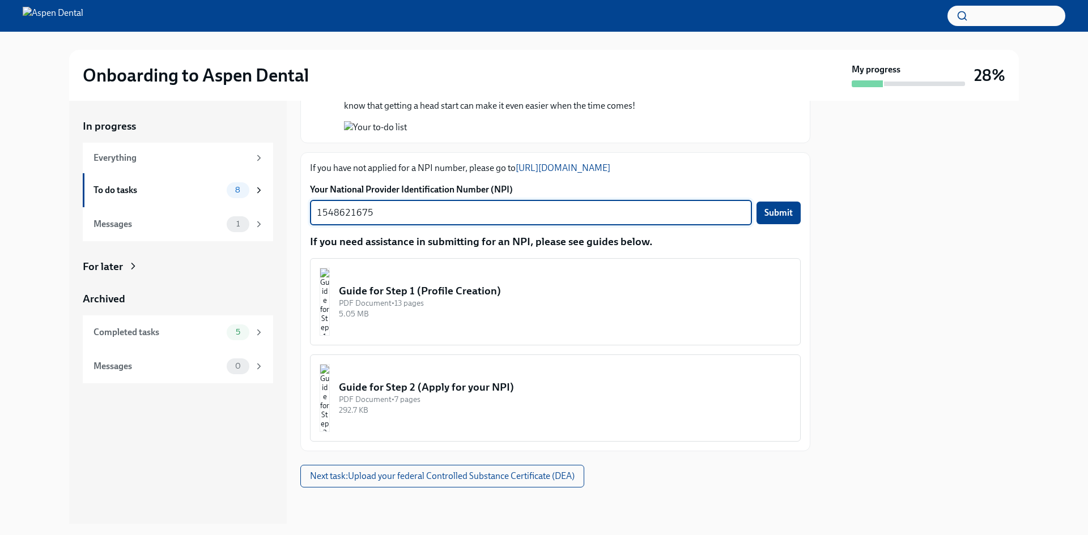
scroll to position [1191, 0]
type textarea "1548621675"
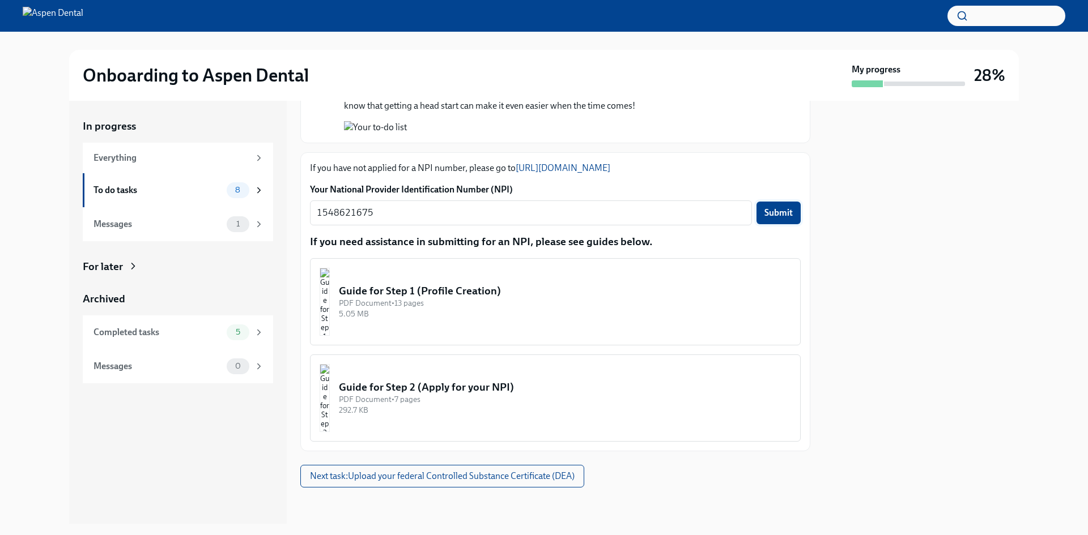
click at [774, 215] on span "Submit" at bounding box center [778, 212] width 28 height 11
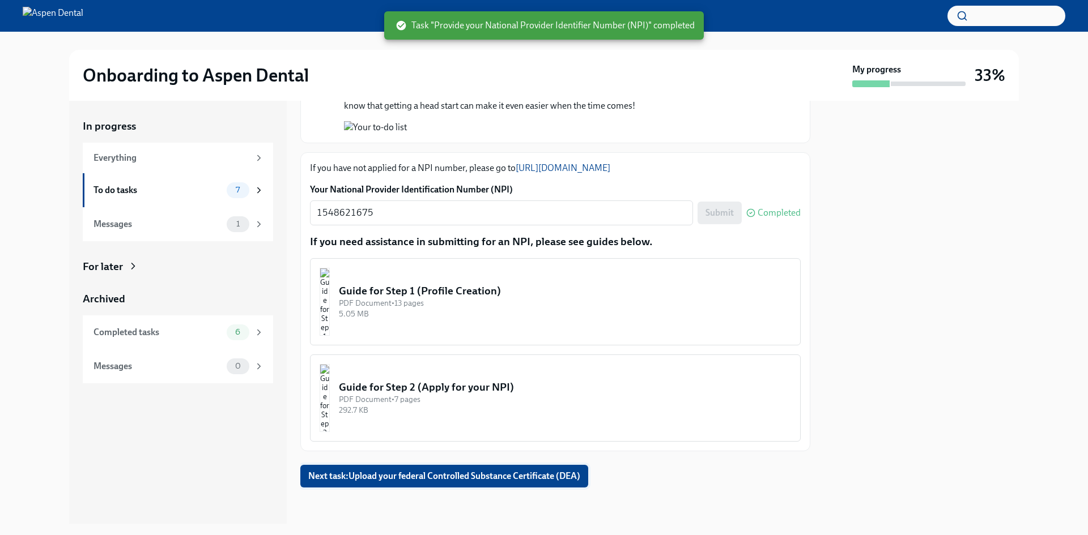
click at [491, 478] on span "Next task : Upload your federal Controlled Substance Certificate (DEA)" at bounding box center [444, 476] width 272 height 11
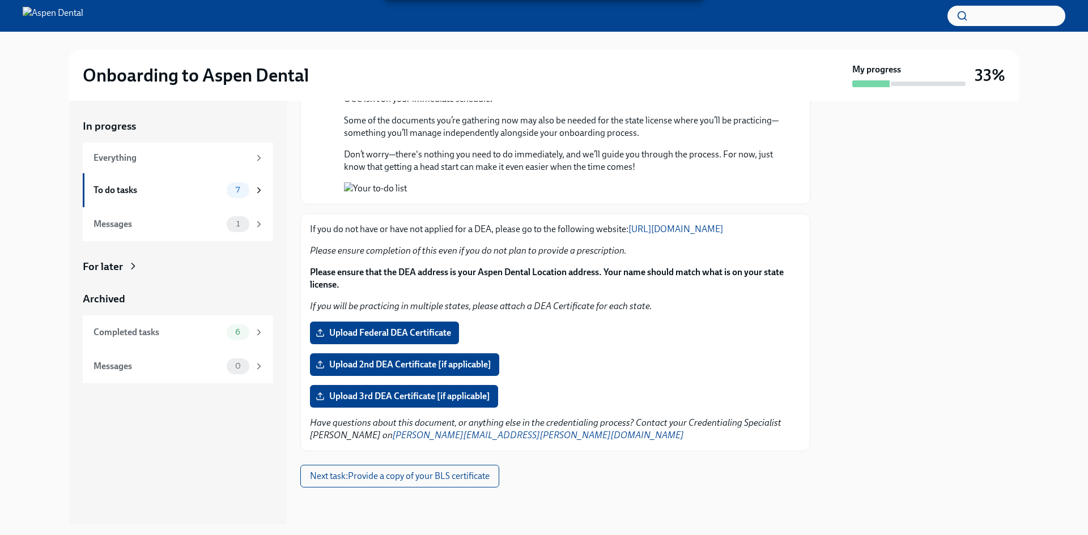
scroll to position [1076, 0]
click at [389, 339] on span "Upload Federal DEA Certificate" at bounding box center [384, 332] width 133 height 11
click at [0, 0] on input "Upload Federal DEA Certificate" at bounding box center [0, 0] width 0 height 0
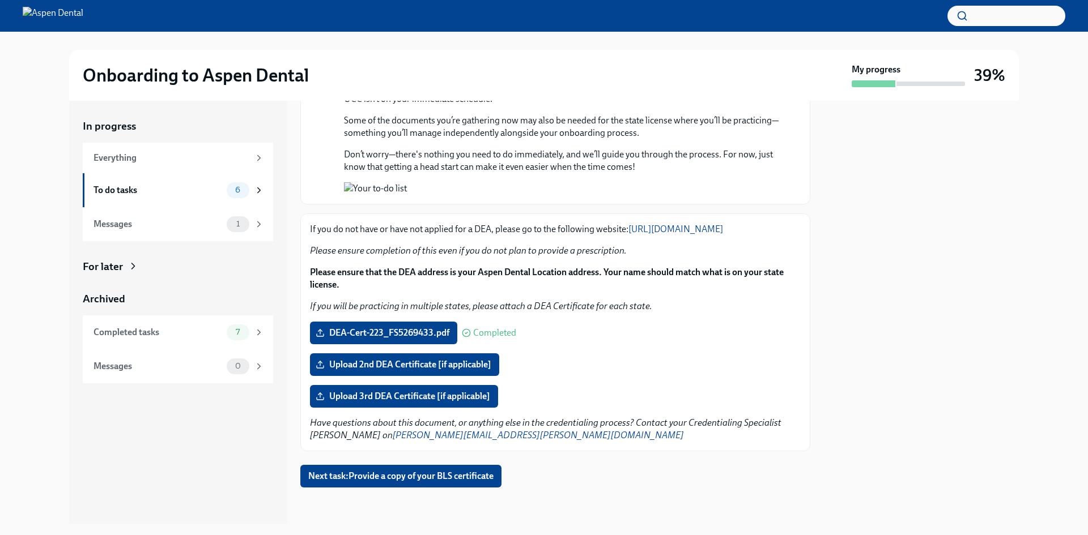
scroll to position [1143, 0]
click at [435, 474] on span "Next task : Provide a copy of your BLS certificate" at bounding box center [400, 476] width 185 height 11
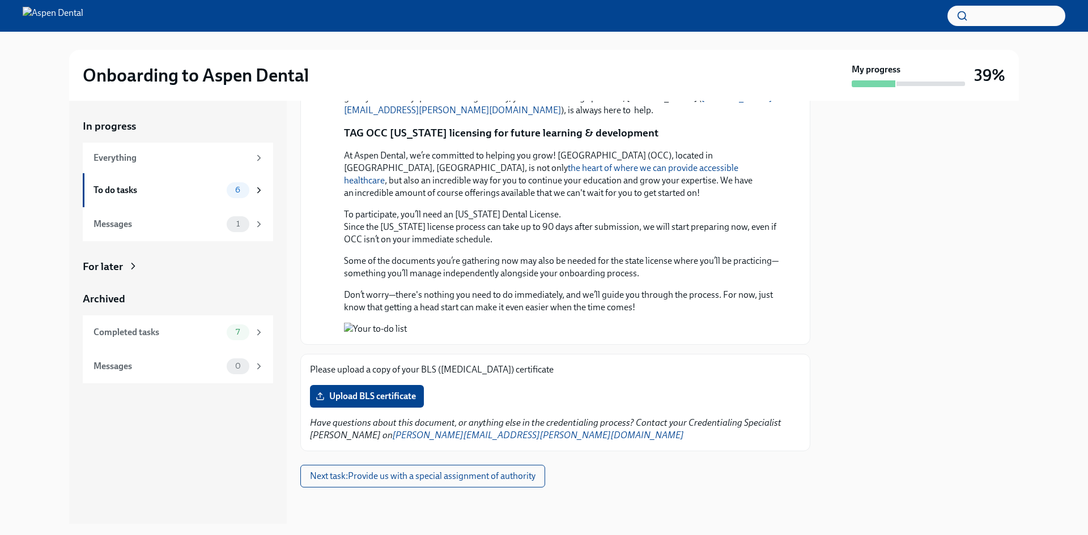
scroll to position [990, 0]
click at [394, 394] on span "Upload BLS certificate" at bounding box center [367, 396] width 98 height 11
click at [0, 0] on input "Upload BLS certificate" at bounding box center [0, 0] width 0 height 0
click at [377, 393] on span "Upload BLS certificate" at bounding box center [367, 396] width 98 height 11
click at [0, 0] on input "Upload BLS certificate" at bounding box center [0, 0] width 0 height 0
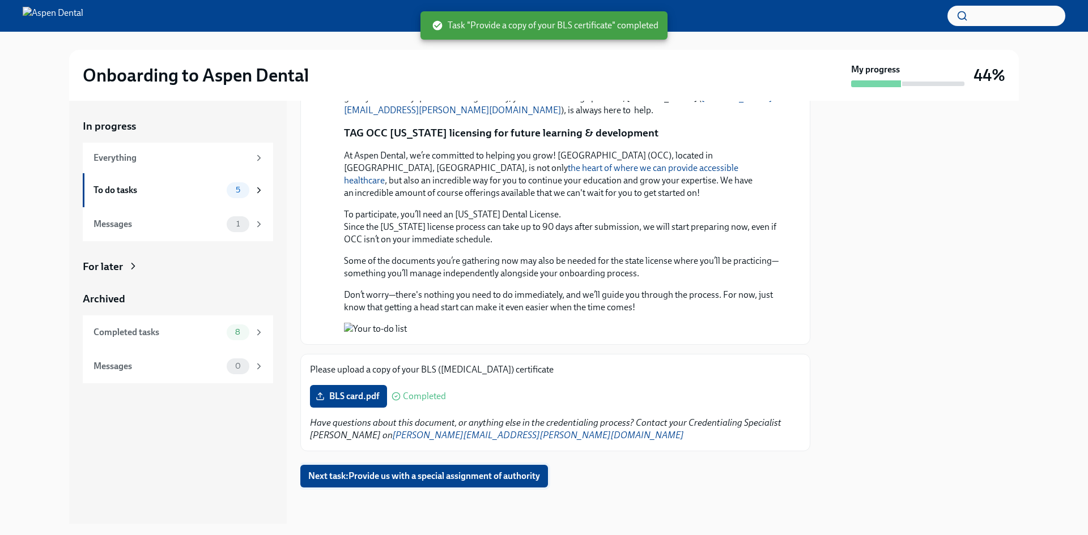
click at [508, 478] on span "Next task : Provide us with a special assignment of authority" at bounding box center [424, 476] width 232 height 11
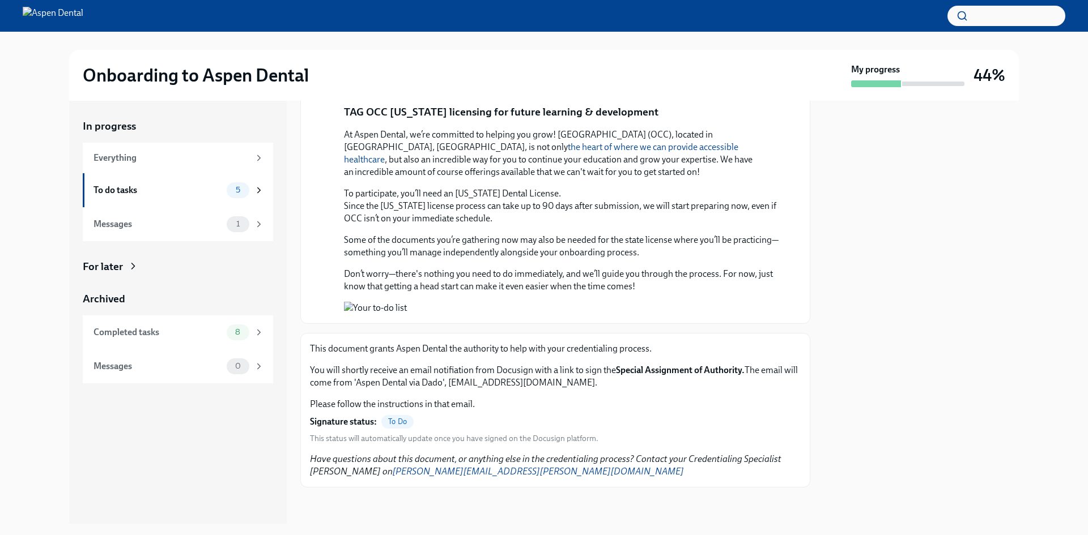
scroll to position [1011, 0]
click at [399, 423] on span "To Do" at bounding box center [397, 422] width 32 height 8
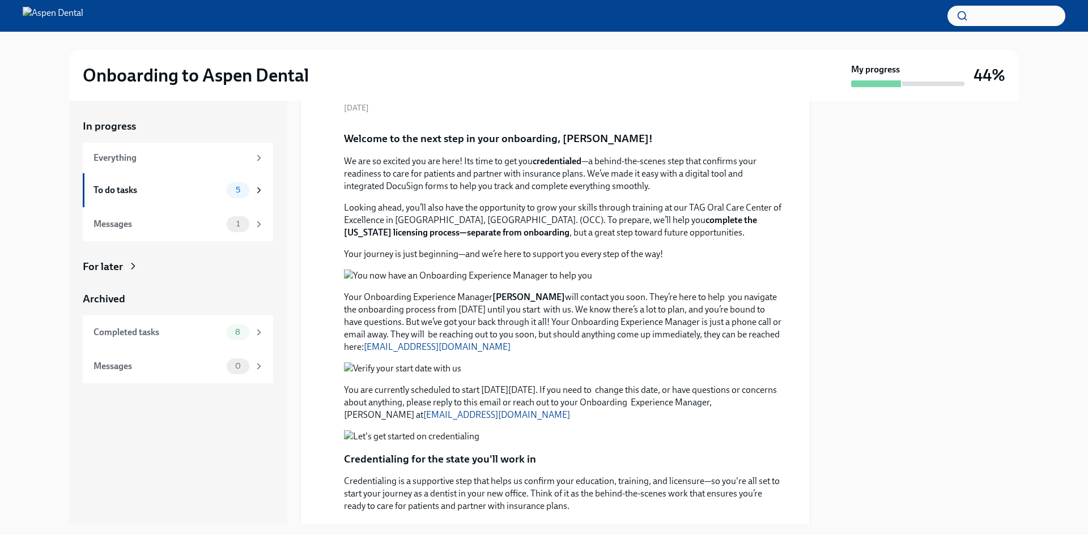
scroll to position [0, 0]
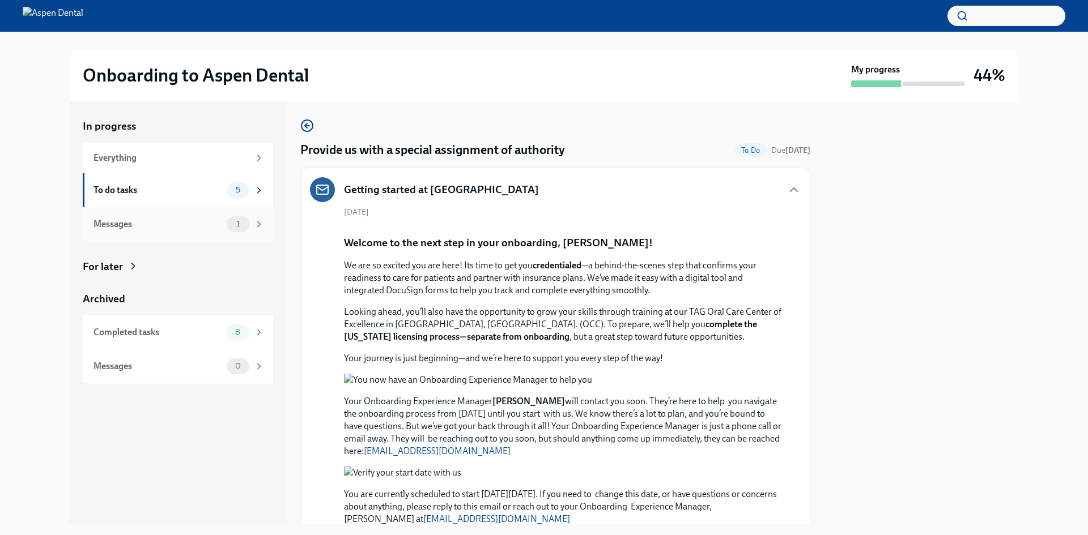
click at [234, 227] on span "1" at bounding box center [237, 224] width 17 height 8
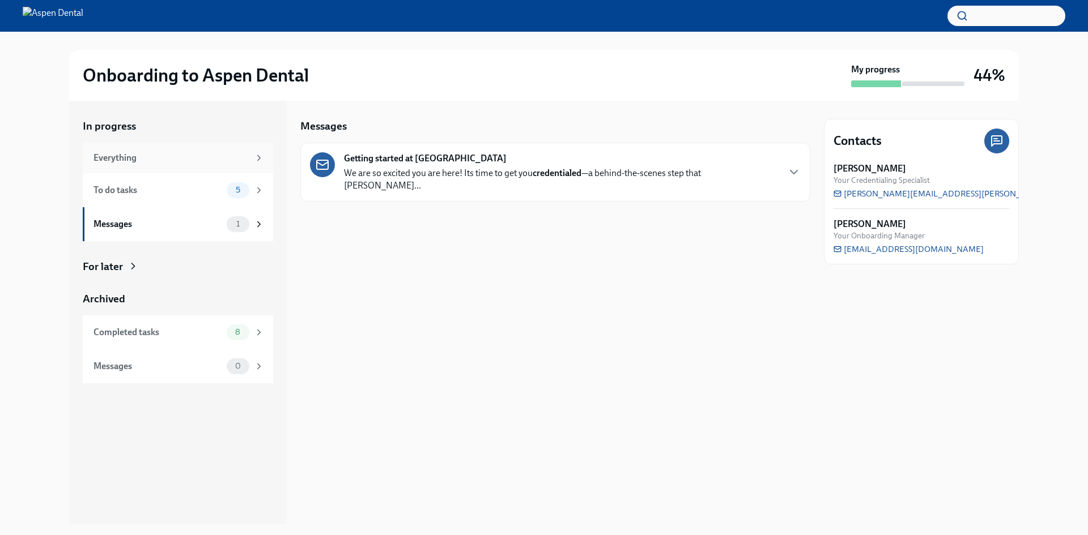
click at [255, 160] on icon at bounding box center [259, 158] width 10 height 10
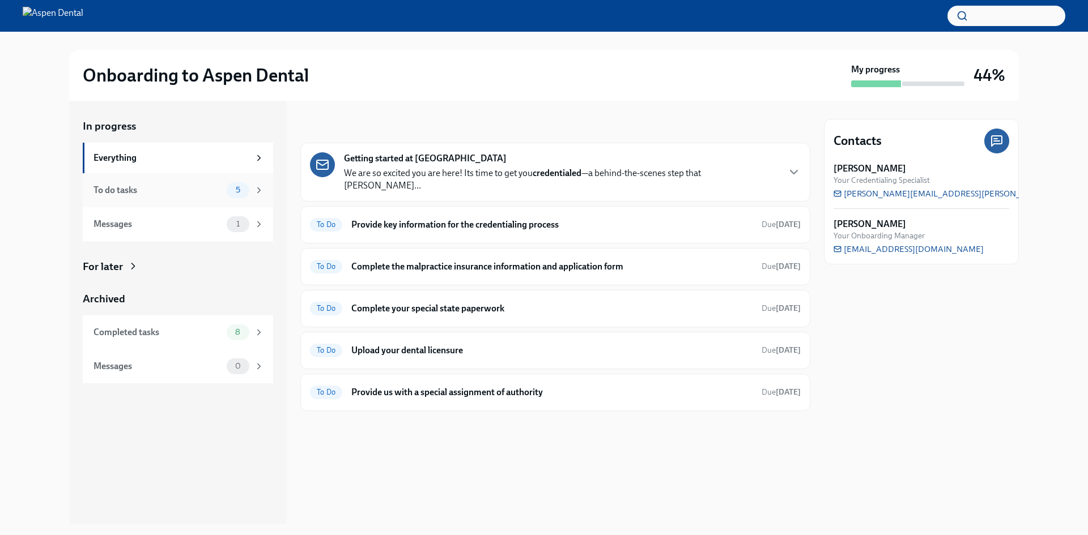
click at [241, 197] on div "5" at bounding box center [238, 190] width 23 height 16
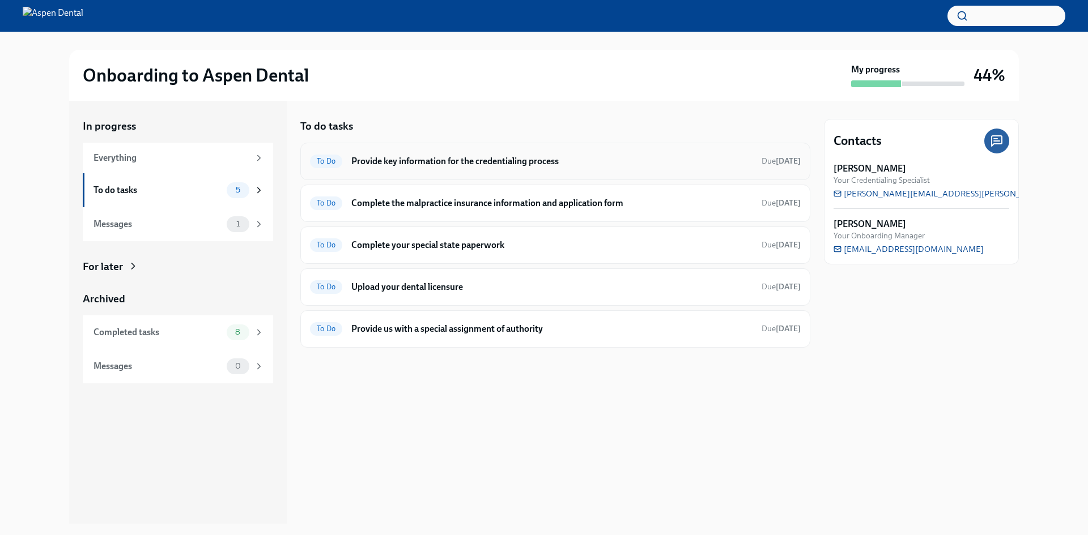
click at [573, 158] on h6 "Provide key information for the credentialing process" at bounding box center [551, 161] width 401 height 12
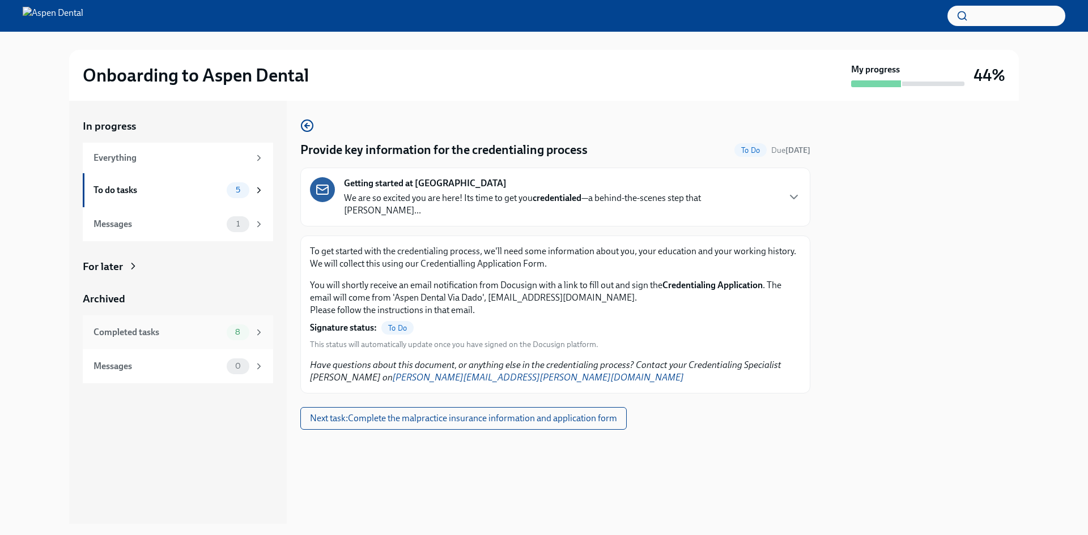
click at [154, 330] on div "Completed tasks" at bounding box center [157, 332] width 129 height 12
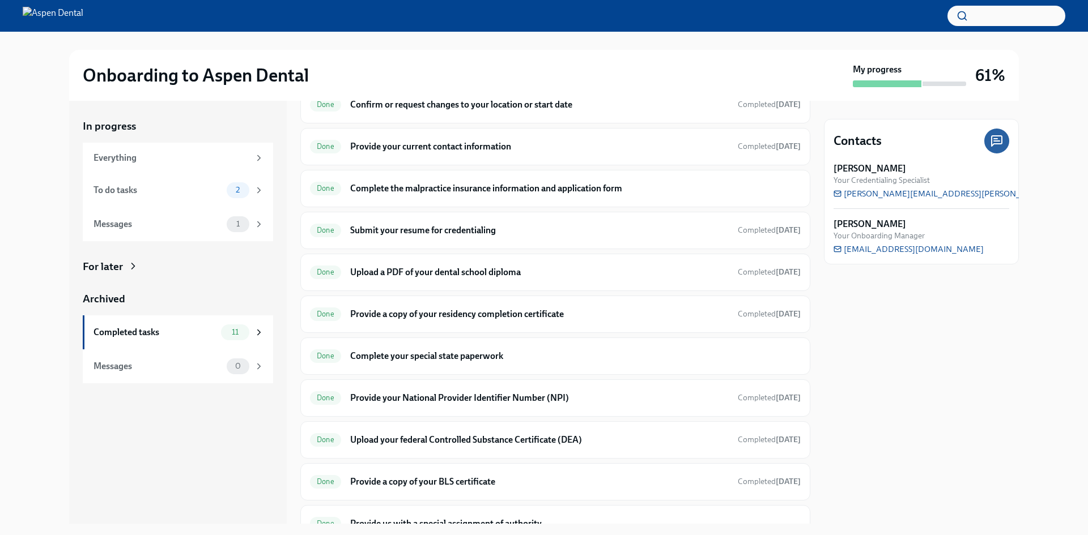
scroll to position [112, 0]
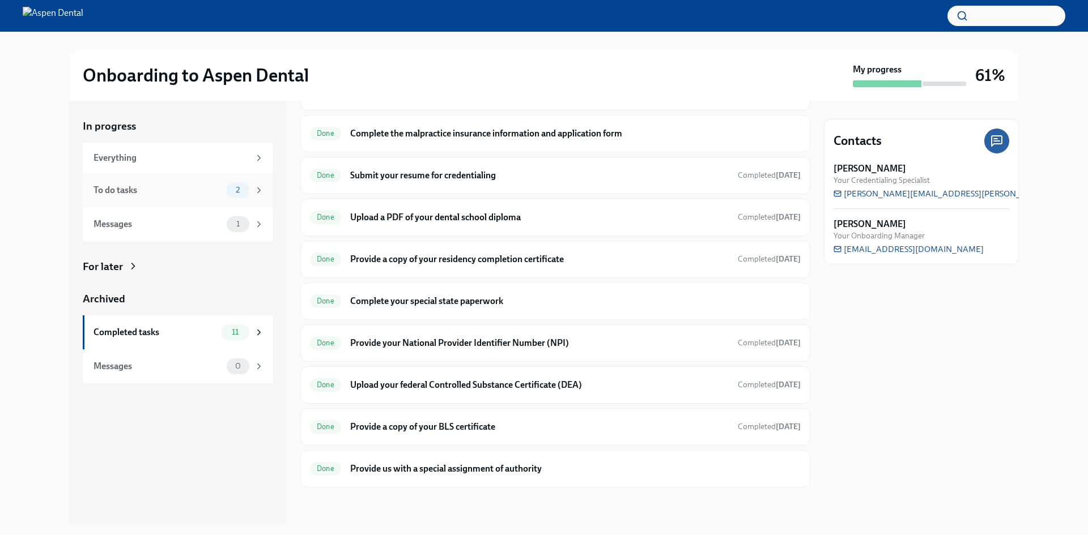
click at [229, 203] on div "To do tasks 2" at bounding box center [178, 190] width 190 height 34
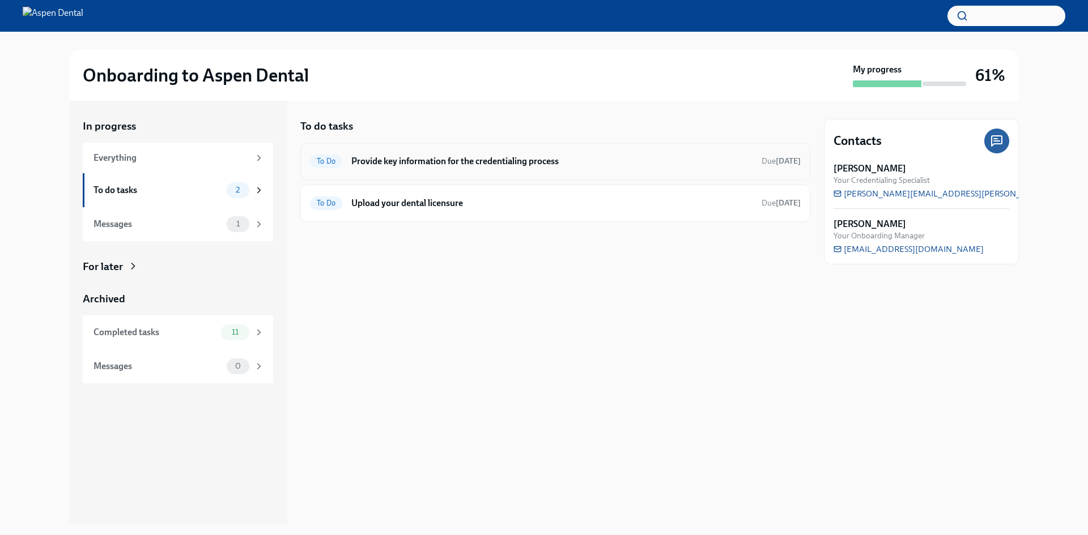
click at [573, 164] on h6 "Provide key information for the credentialing process" at bounding box center [551, 161] width 401 height 12
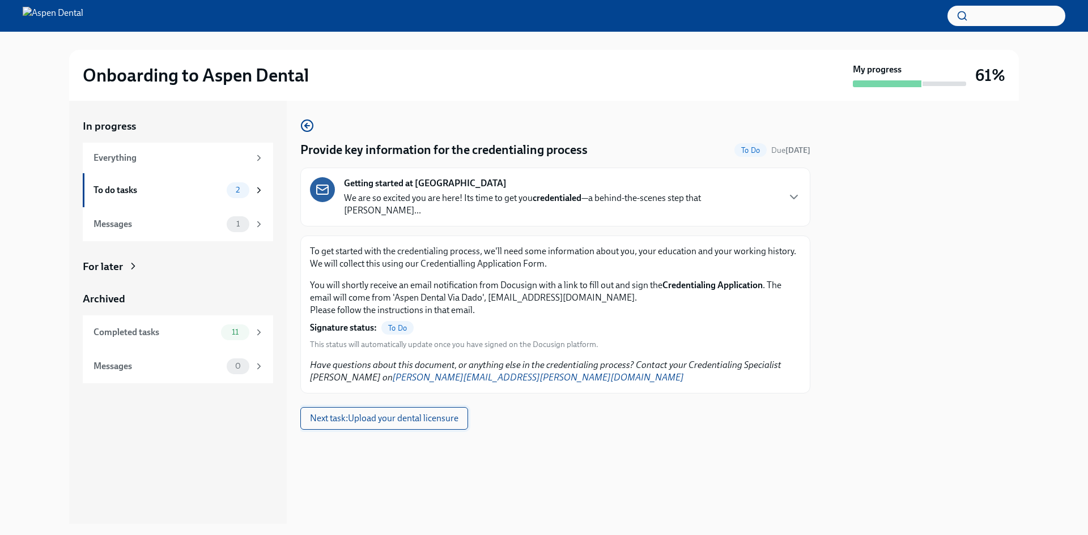
click at [414, 413] on span "Next task : Upload your dental licensure" at bounding box center [384, 418] width 148 height 11
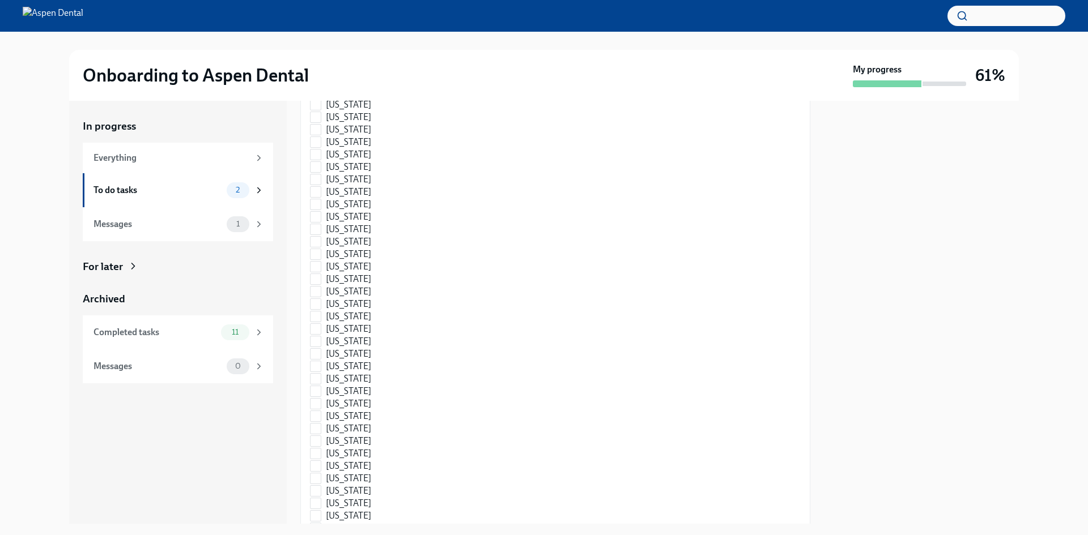
scroll to position [1530, 0]
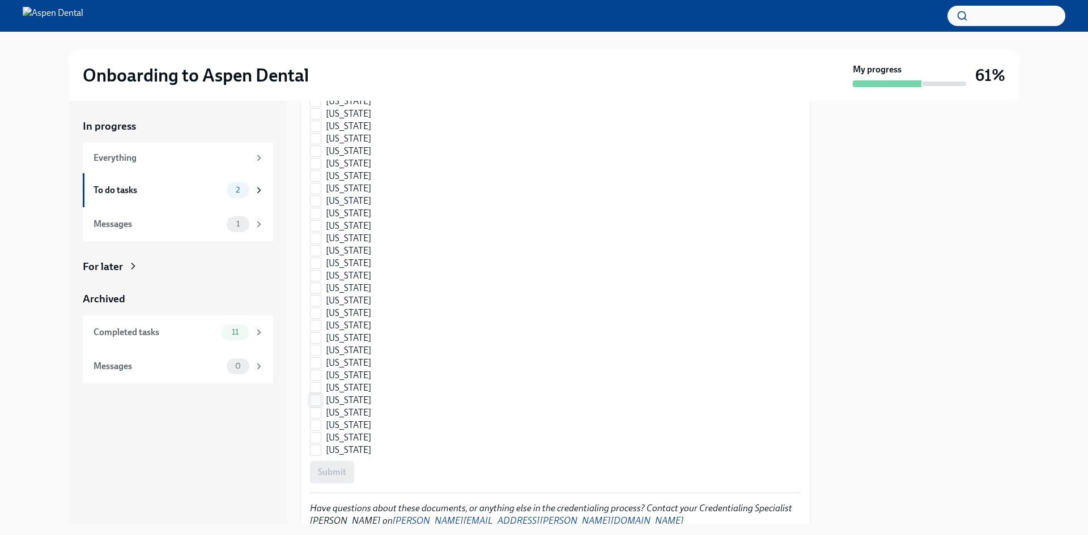
click at [321, 395] on span at bounding box center [315, 400] width 11 height 11
click at [321, 395] on input "[US_STATE]" at bounding box center [315, 400] width 10 height 10
click at [337, 467] on span "Submit" at bounding box center [332, 472] width 28 height 11
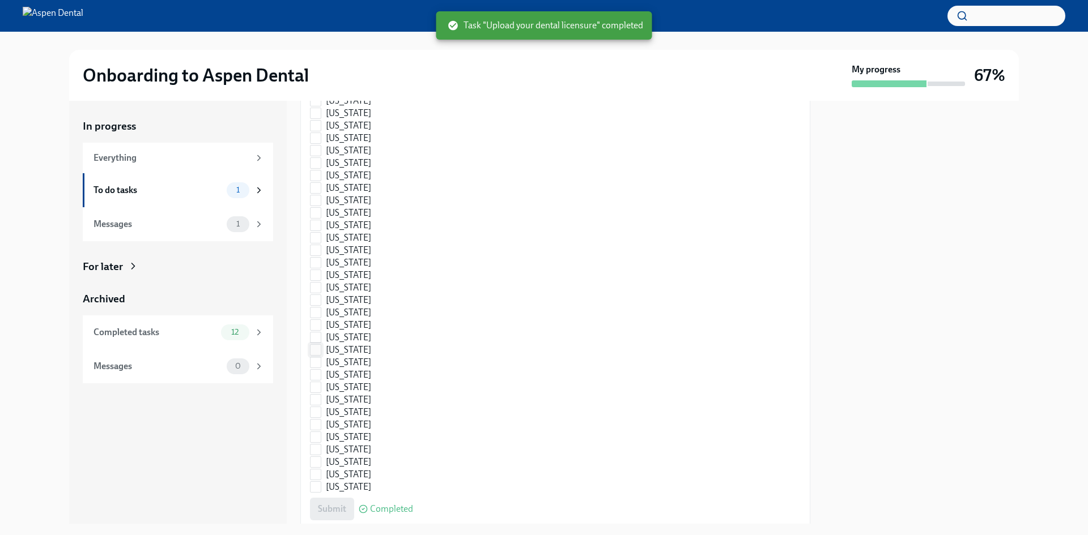
scroll to position [1473, 0]
checkbox input "true"
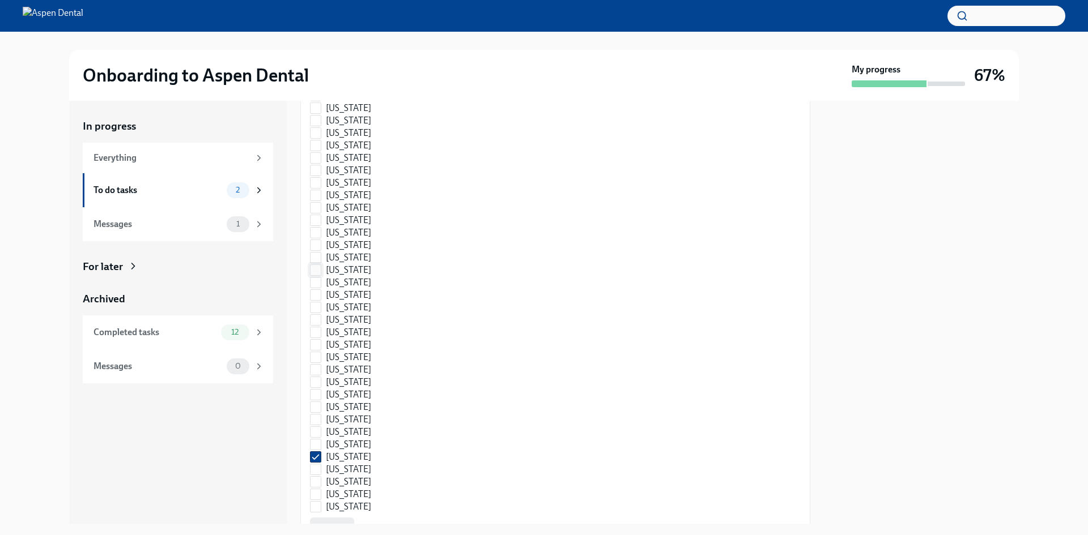
click at [320, 265] on input "[US_STATE]" at bounding box center [315, 270] width 10 height 10
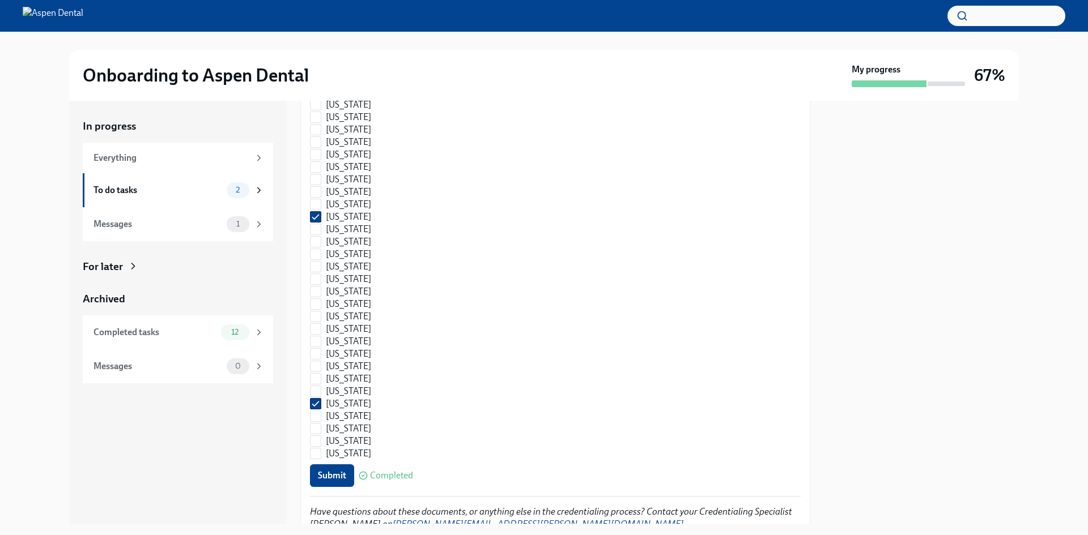
checkbox input "false"
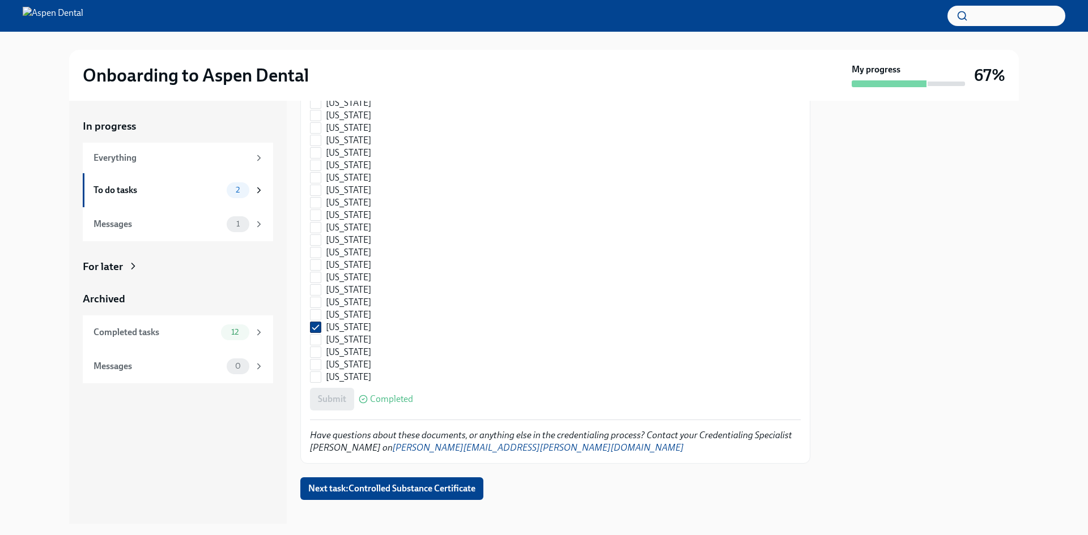
click at [340, 388] on div "Submit Completed" at bounding box center [555, 399] width 491 height 23
click at [404, 483] on span "Next task : Controlled Substance Certificate" at bounding box center [391, 488] width 167 height 11
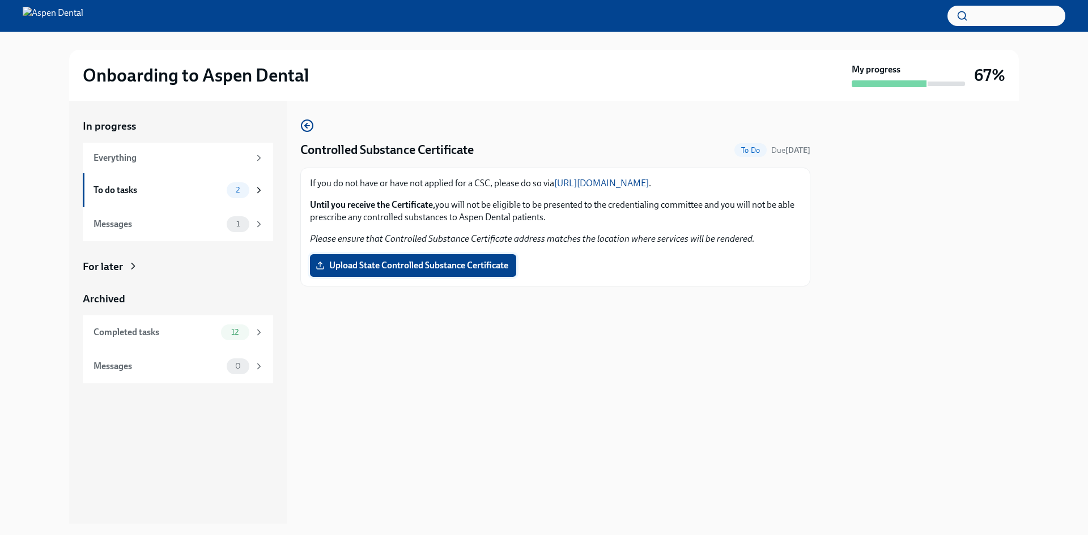
click at [436, 268] on span "Upload State Controlled Substance Certificate" at bounding box center [413, 265] width 190 height 11
click at [0, 0] on input "Upload State Controlled Substance Certificate" at bounding box center [0, 0] width 0 height 0
click at [124, 159] on div "Everything" at bounding box center [171, 158] width 156 height 12
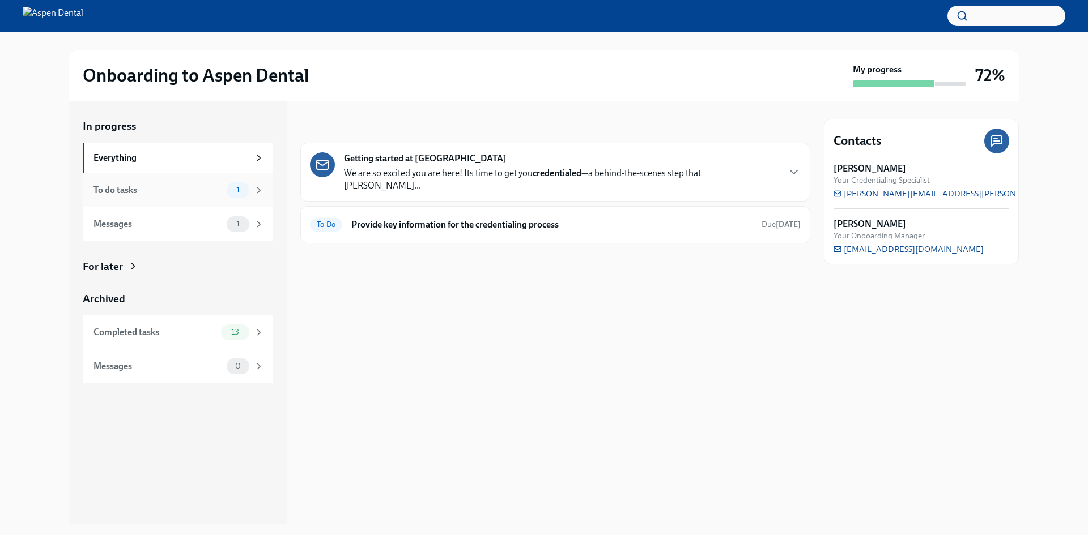
click at [122, 194] on div "To do tasks" at bounding box center [157, 190] width 129 height 12
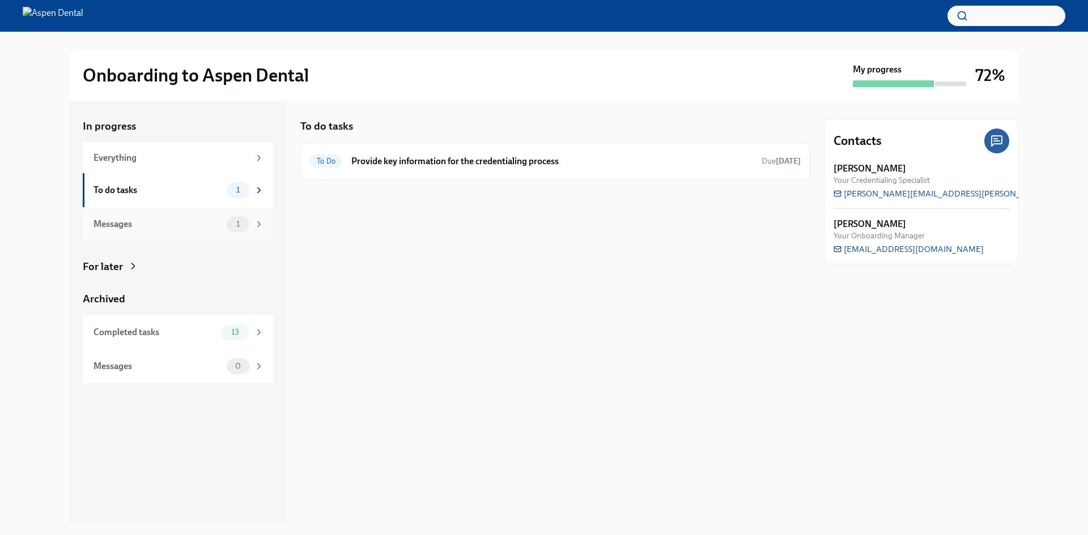
click at [118, 221] on div "Messages" at bounding box center [157, 224] width 129 height 12
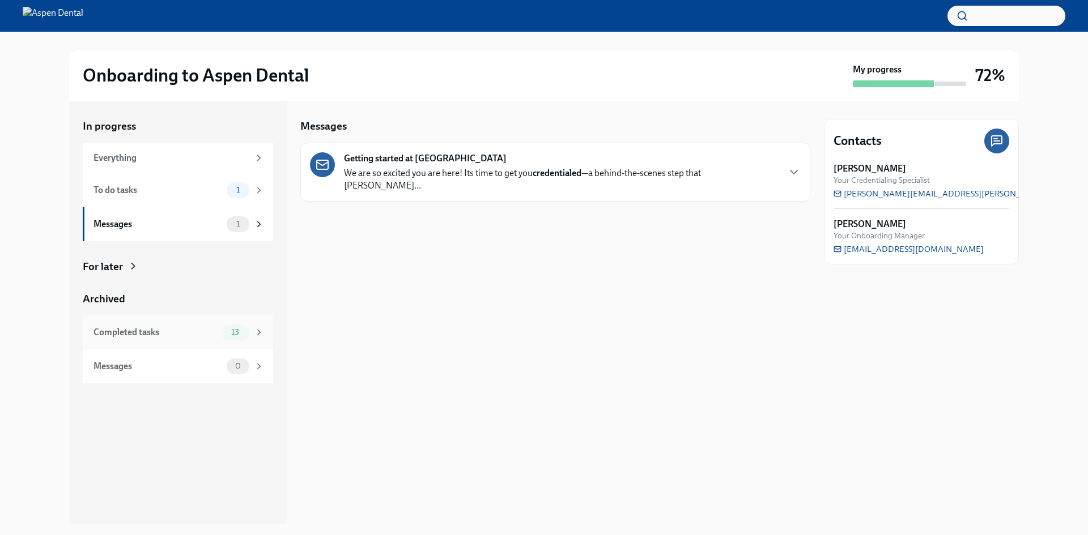
click at [150, 336] on div "Completed tasks" at bounding box center [154, 332] width 123 height 12
